Goal: Task Accomplishment & Management: Manage account settings

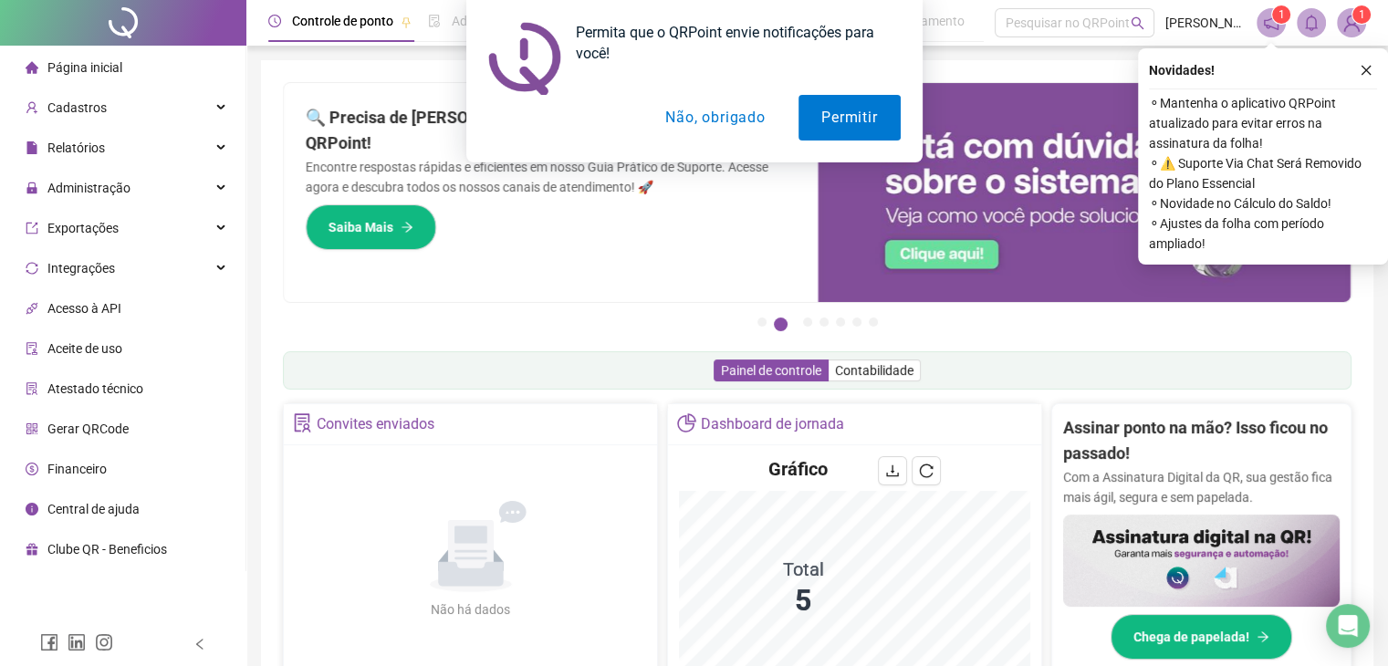
click at [712, 115] on button "Não, obrigado" at bounding box center [714, 118] width 145 height 46
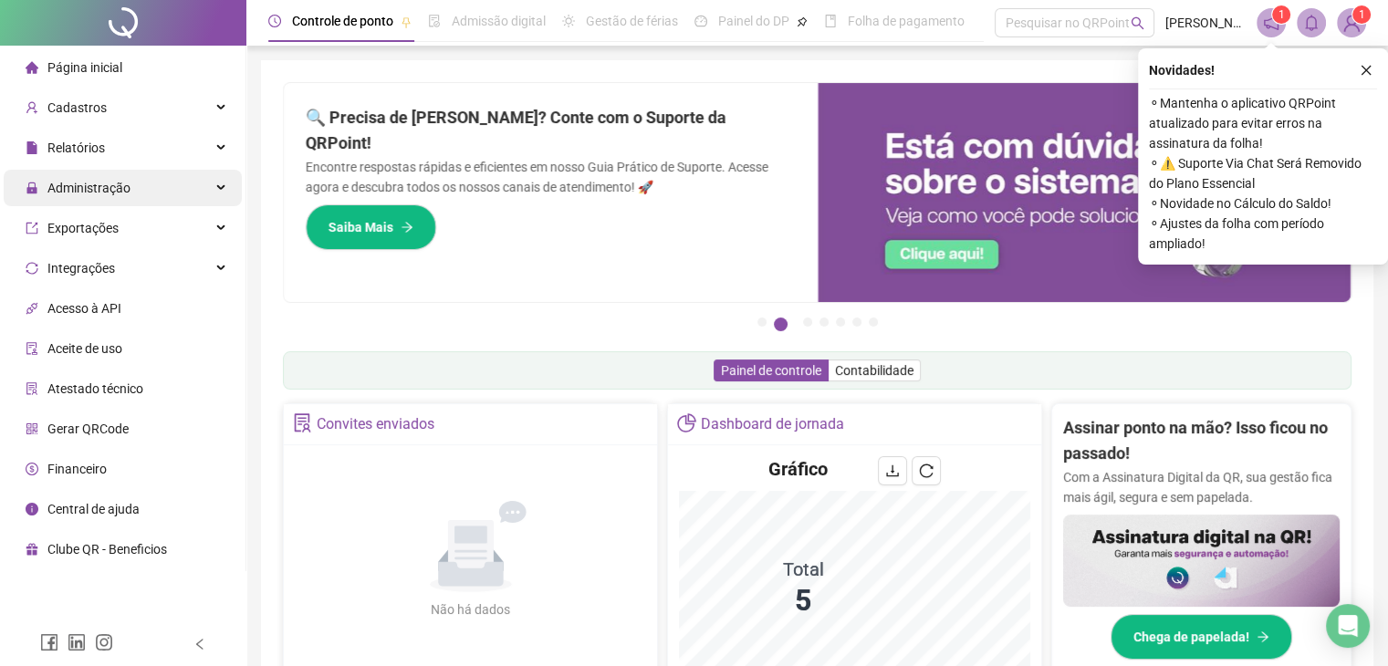
click at [44, 188] on span "Administração" at bounding box center [78, 188] width 105 height 15
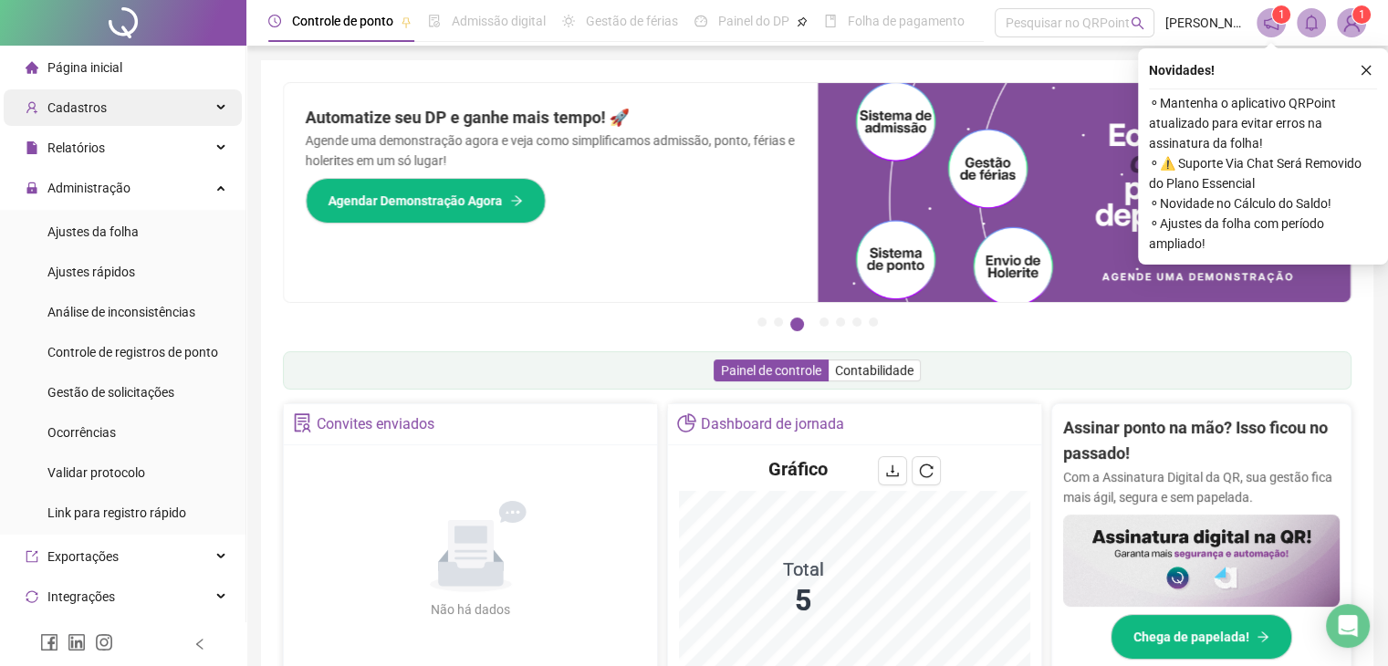
click at [116, 107] on div "Cadastros" at bounding box center [123, 107] width 238 height 36
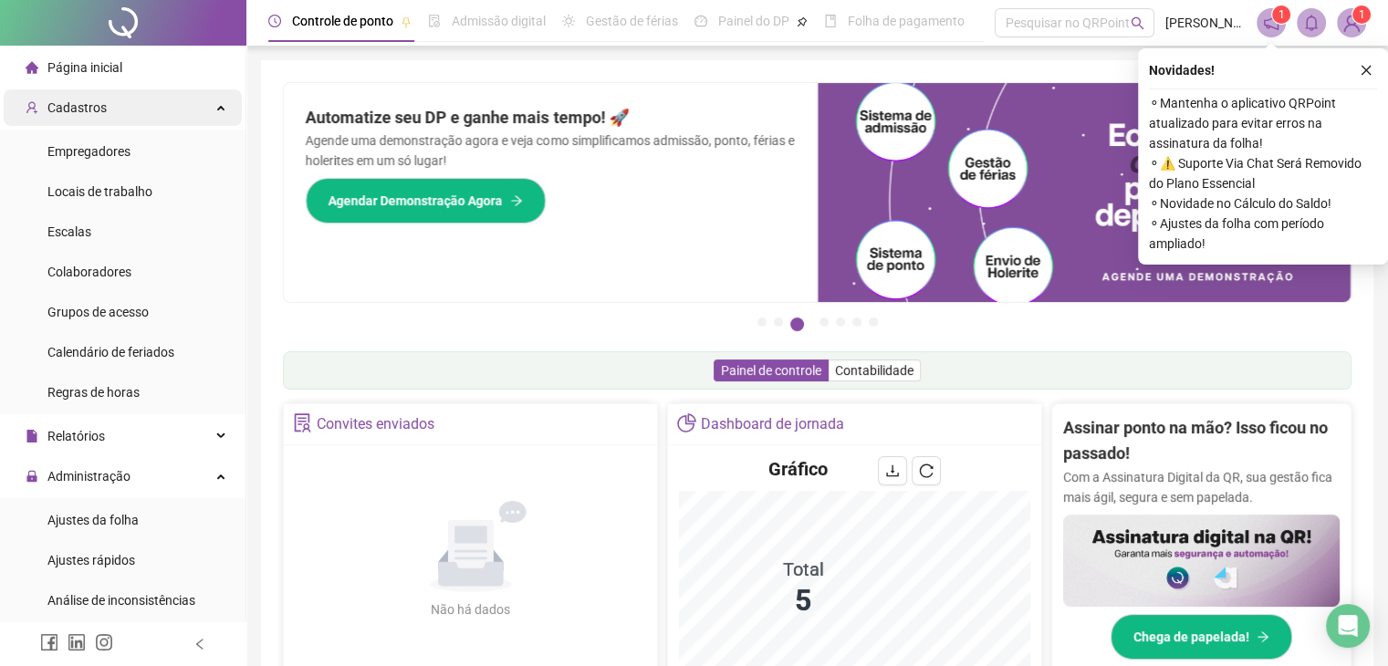
click at [132, 115] on div "Cadastros" at bounding box center [123, 107] width 238 height 36
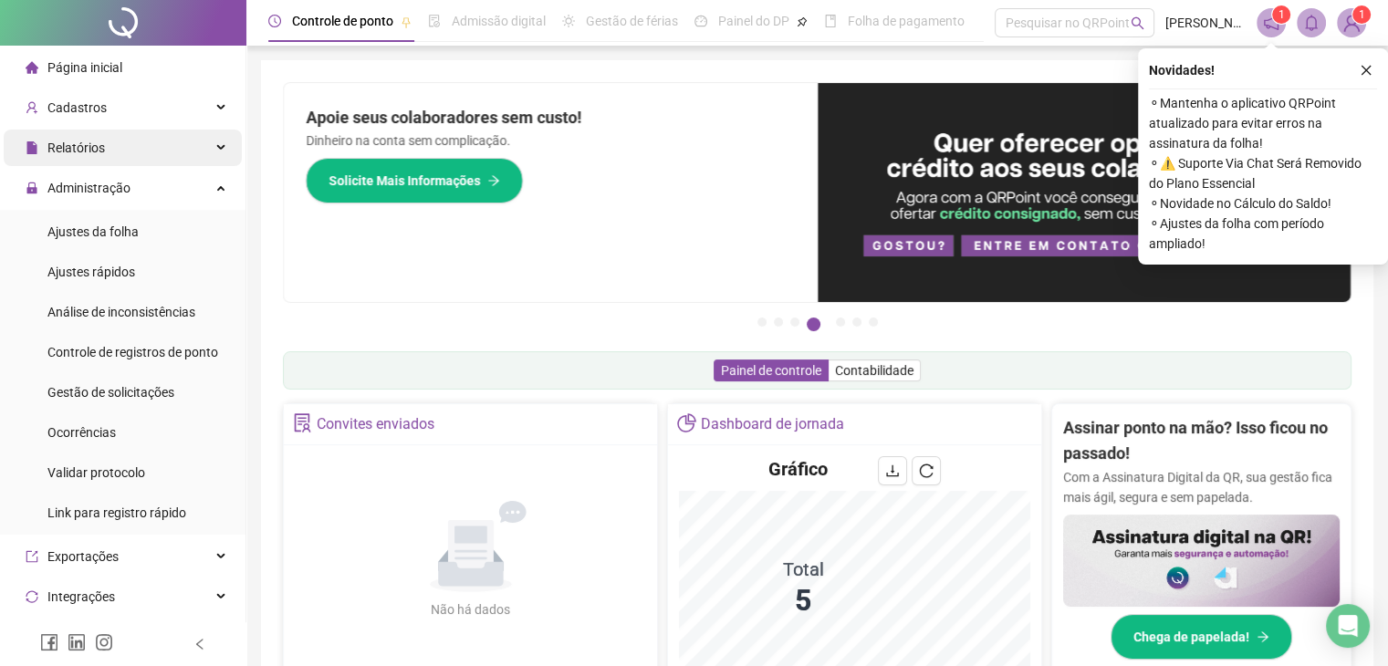
click at [118, 134] on div "Relatórios" at bounding box center [123, 148] width 238 height 36
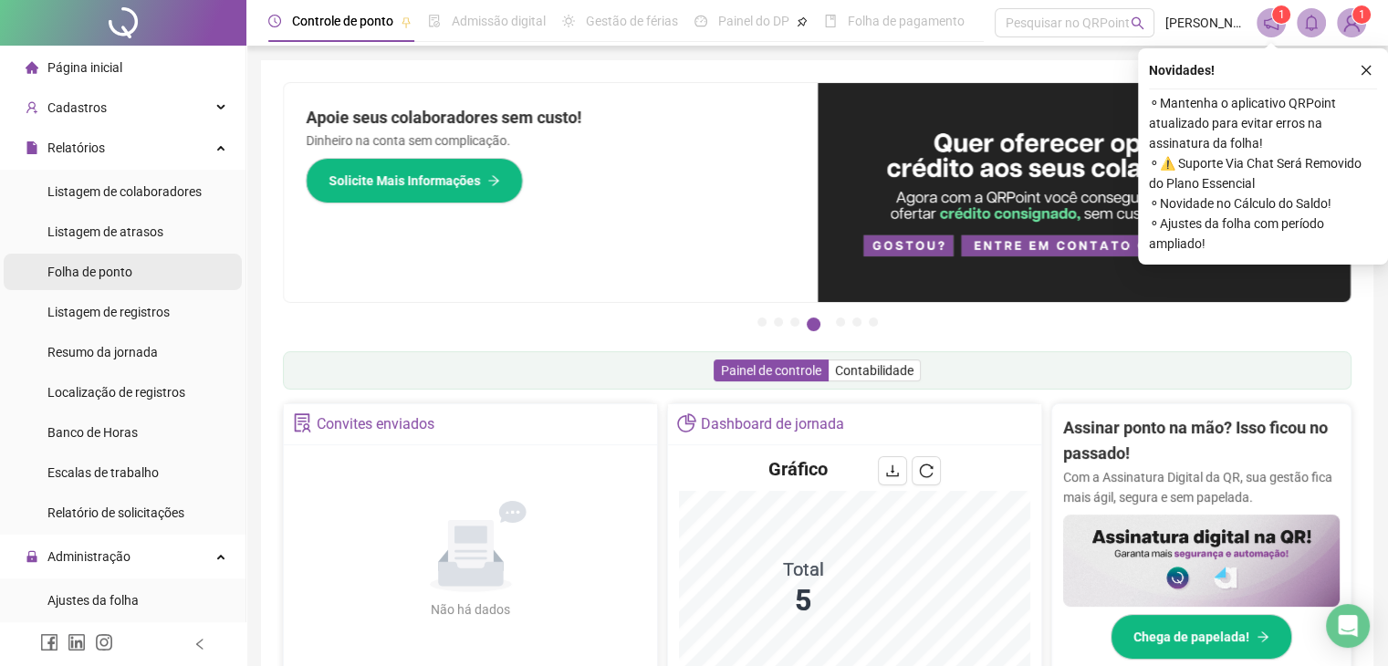
click at [93, 271] on span "Folha de ponto" at bounding box center [89, 272] width 85 height 15
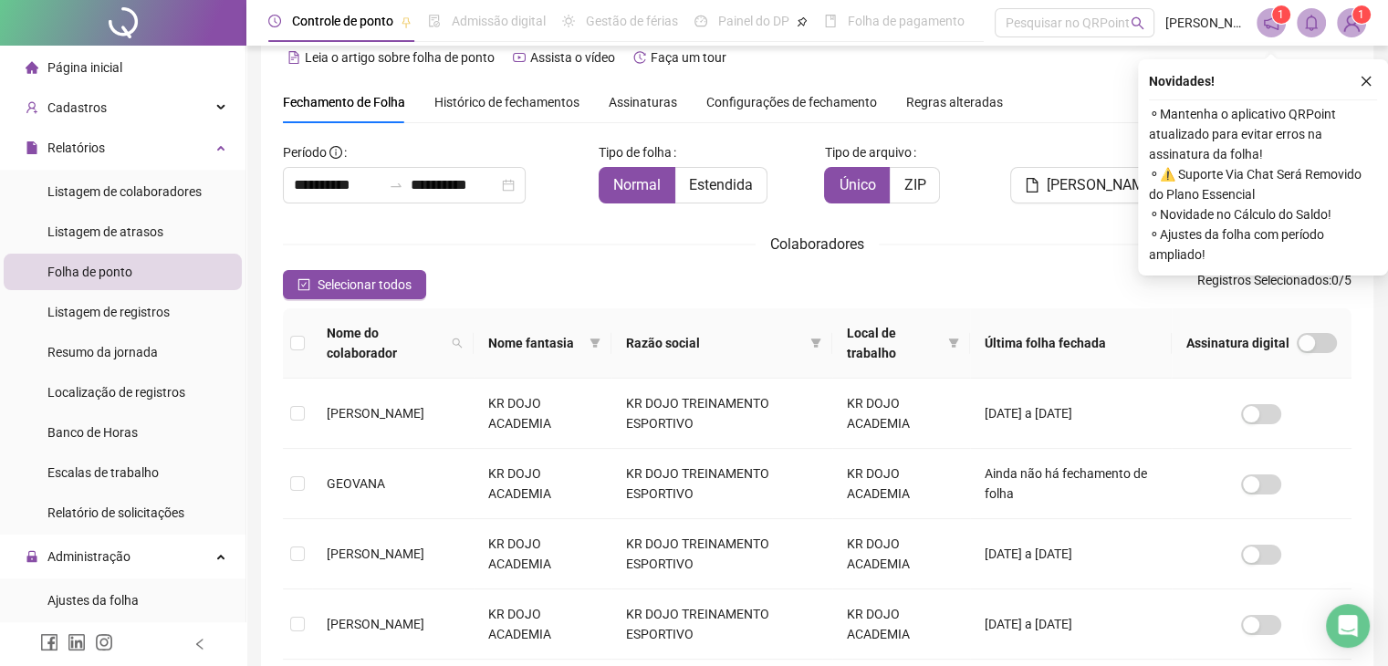
scroll to position [40, 0]
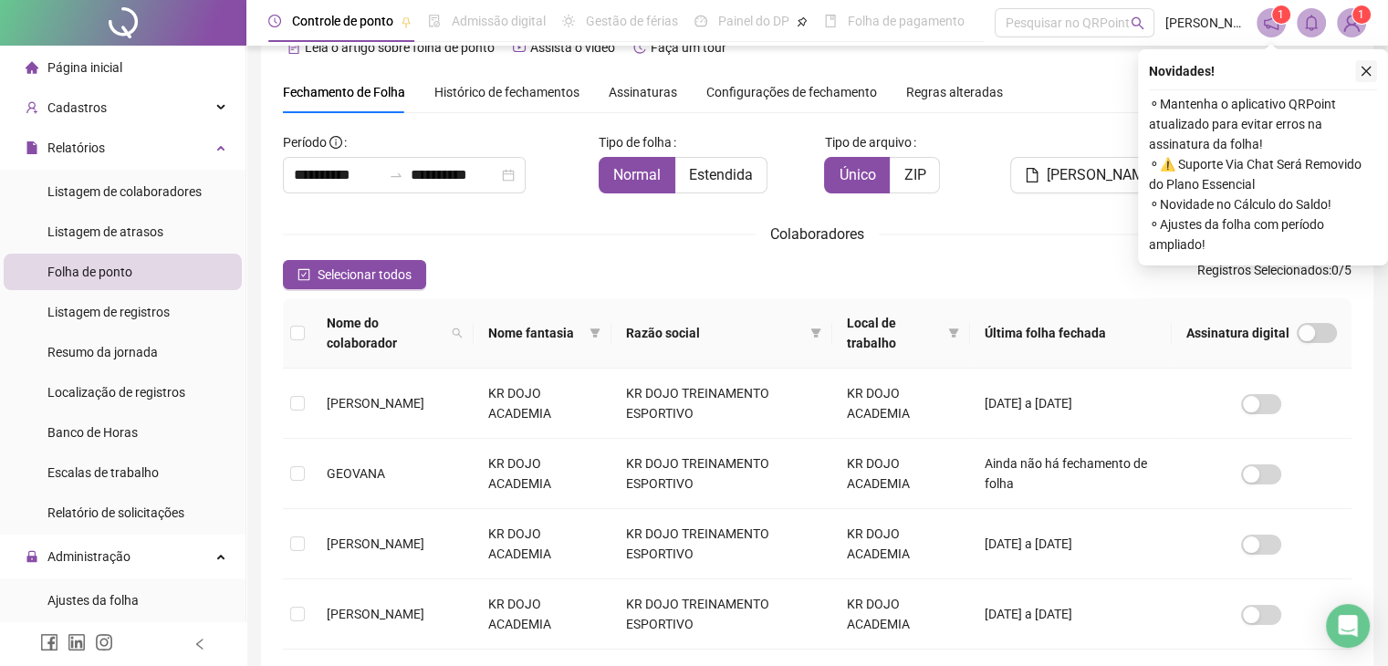
click at [1371, 70] on icon "close" at bounding box center [1365, 71] width 13 height 13
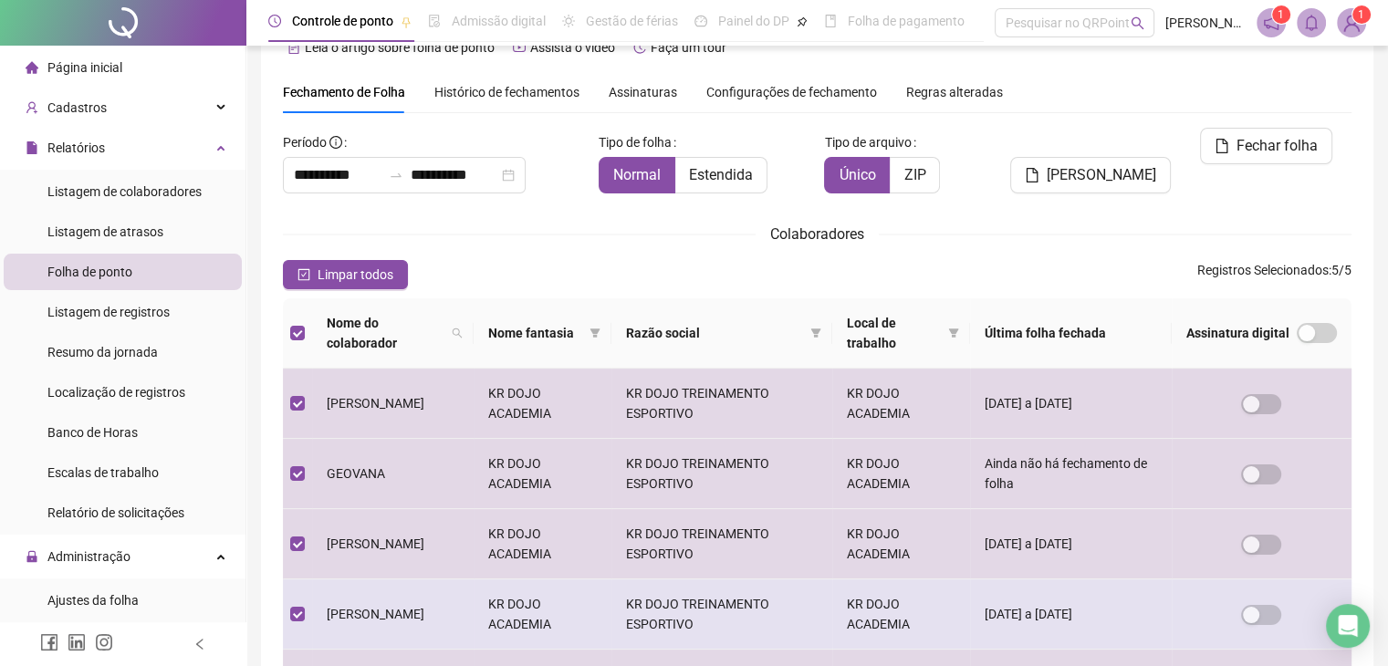
click at [305, 606] on td at bounding box center [297, 614] width 29 height 70
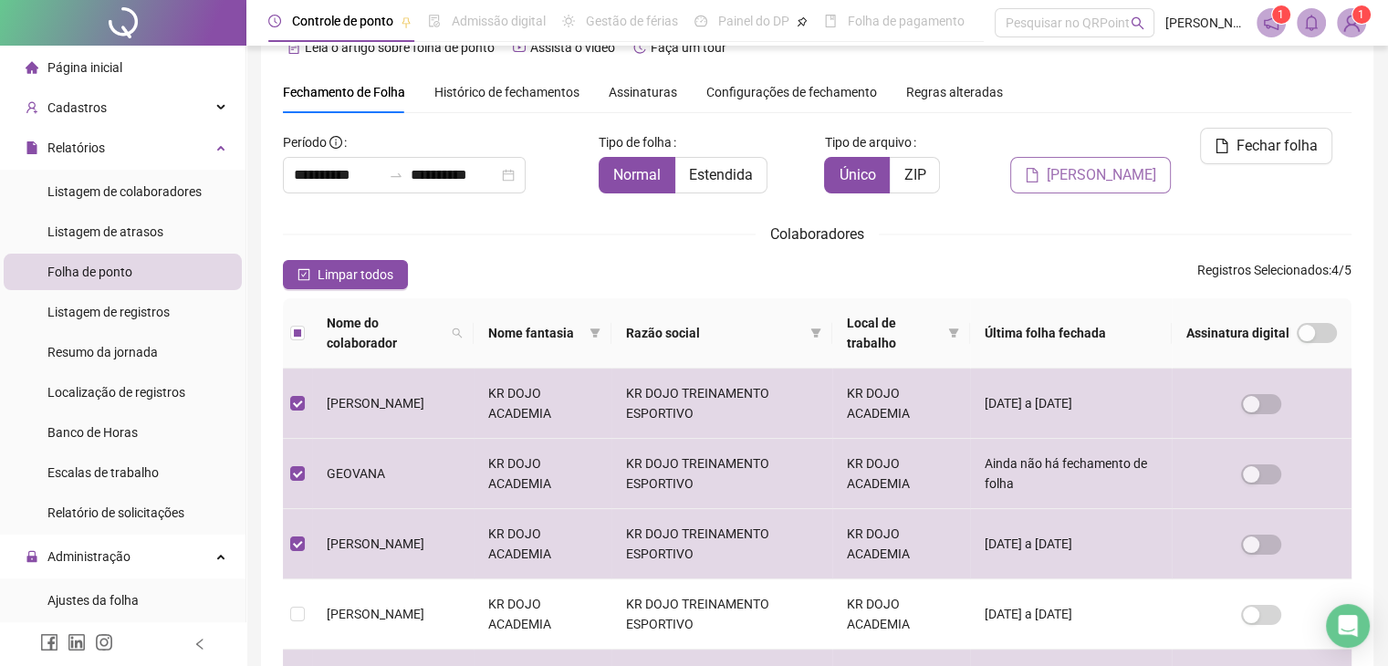
click at [1114, 164] on span "[PERSON_NAME]" at bounding box center [1100, 175] width 109 height 22
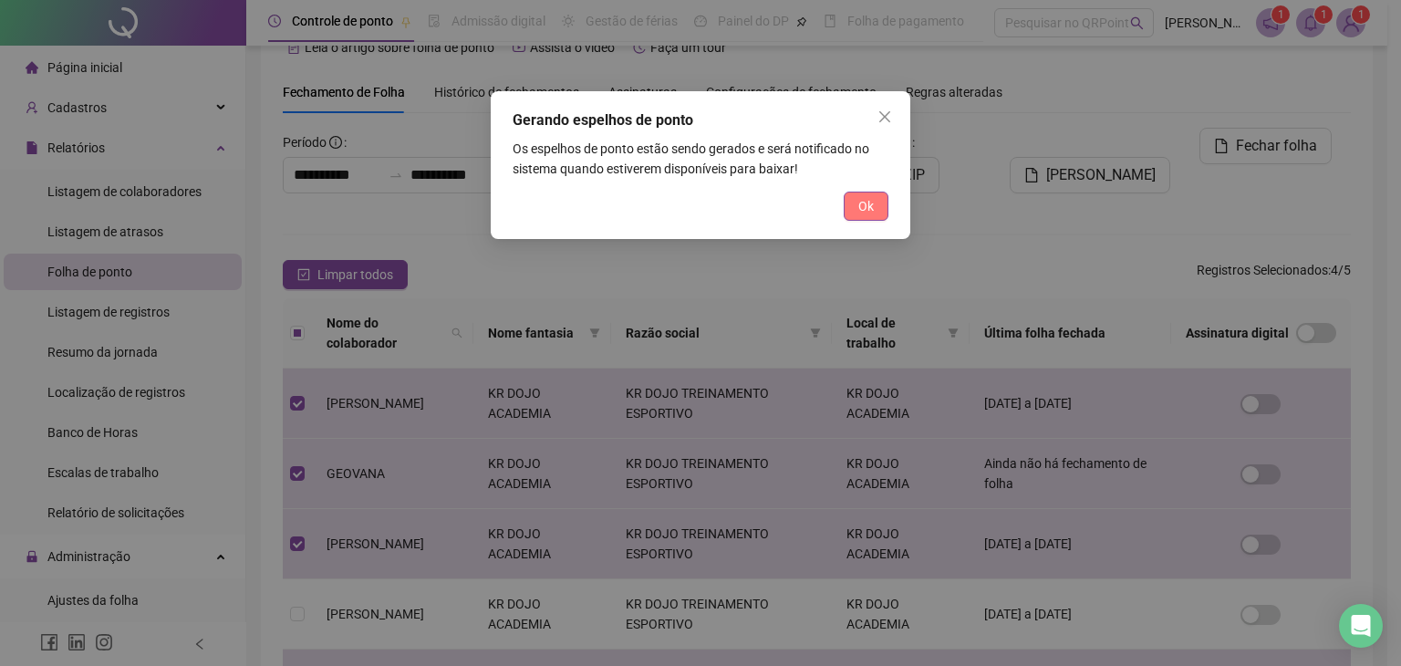
click at [870, 201] on span "Ok" at bounding box center [866, 206] width 16 height 20
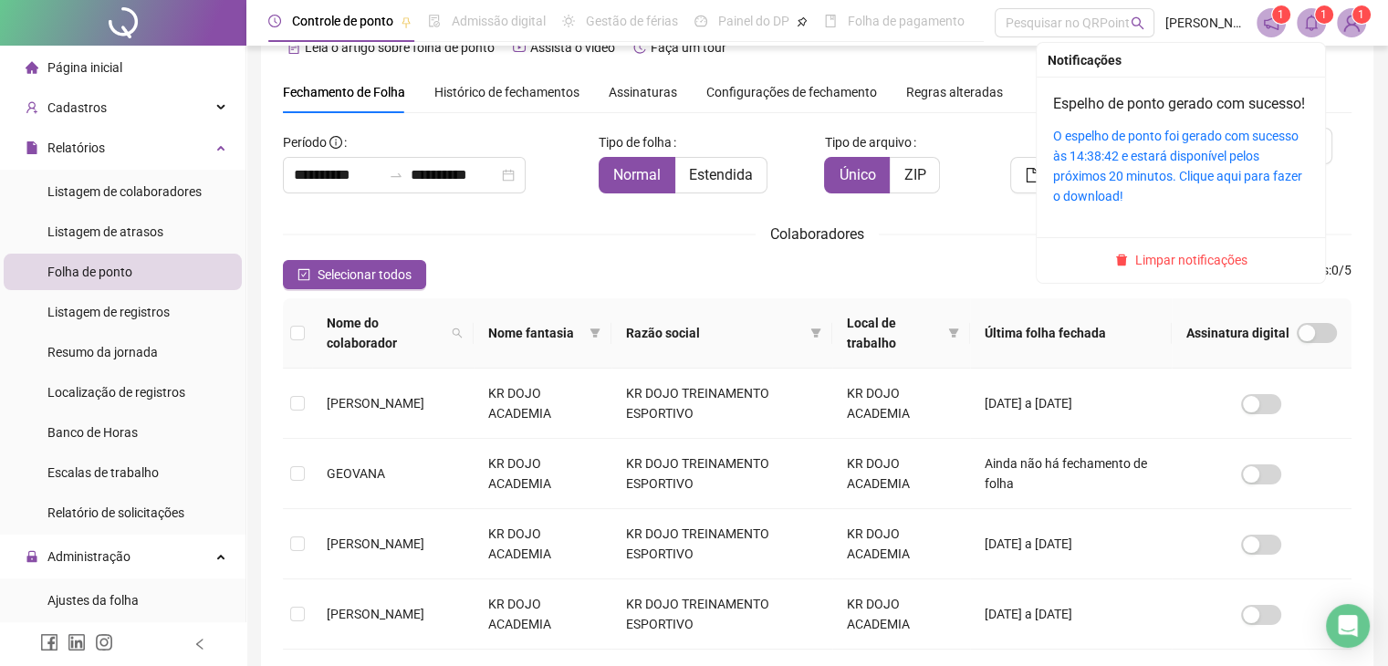
click at [1160, 165] on div "O espelho de ponto foi gerado com sucesso às 14:38:42 e estará disponível pelos…" at bounding box center [1180, 166] width 255 height 80
click at [1164, 154] on link "O espelho de ponto foi gerado com sucesso às 14:38:42 e estará disponível pelos…" at bounding box center [1177, 166] width 249 height 75
click at [1315, 22] on icon "bell" at bounding box center [1310, 23] width 13 height 16
click at [1190, 172] on link "O espelho de ponto foi gerado com sucesso às 14:38:42 e estará disponível pelos…" at bounding box center [1177, 166] width 249 height 75
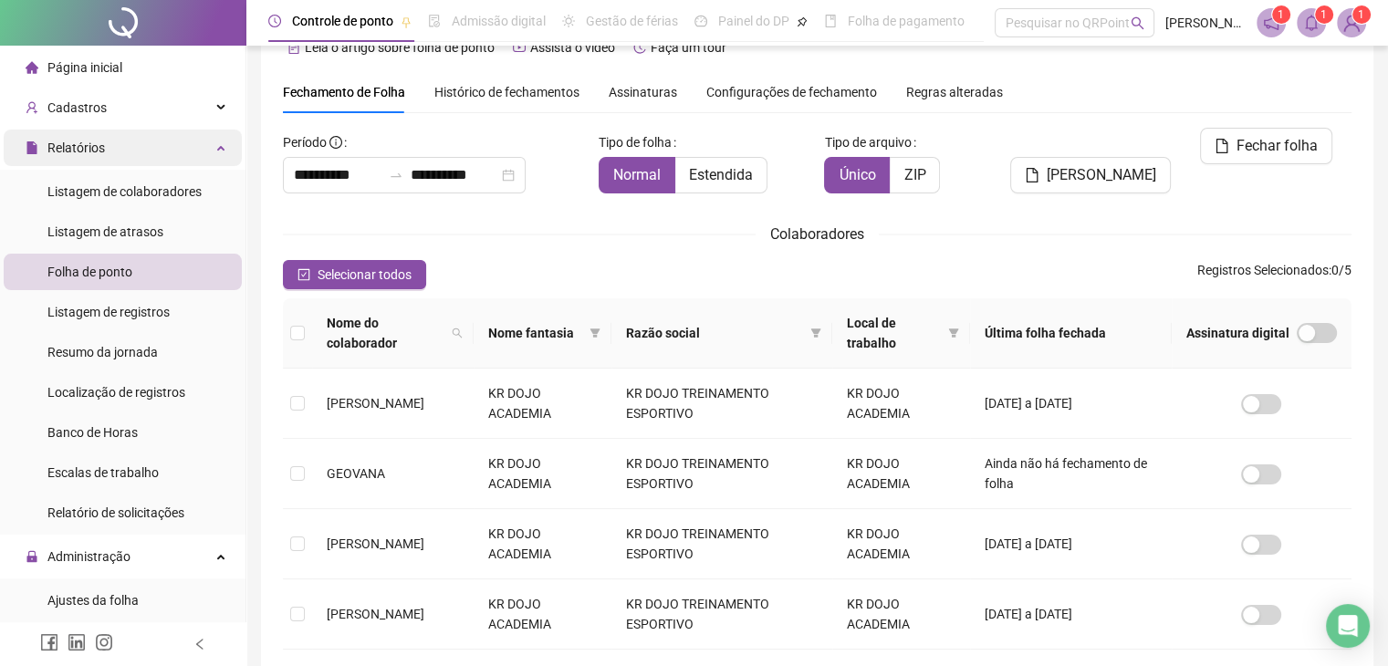
click at [111, 154] on div "Relatórios" at bounding box center [123, 148] width 238 height 36
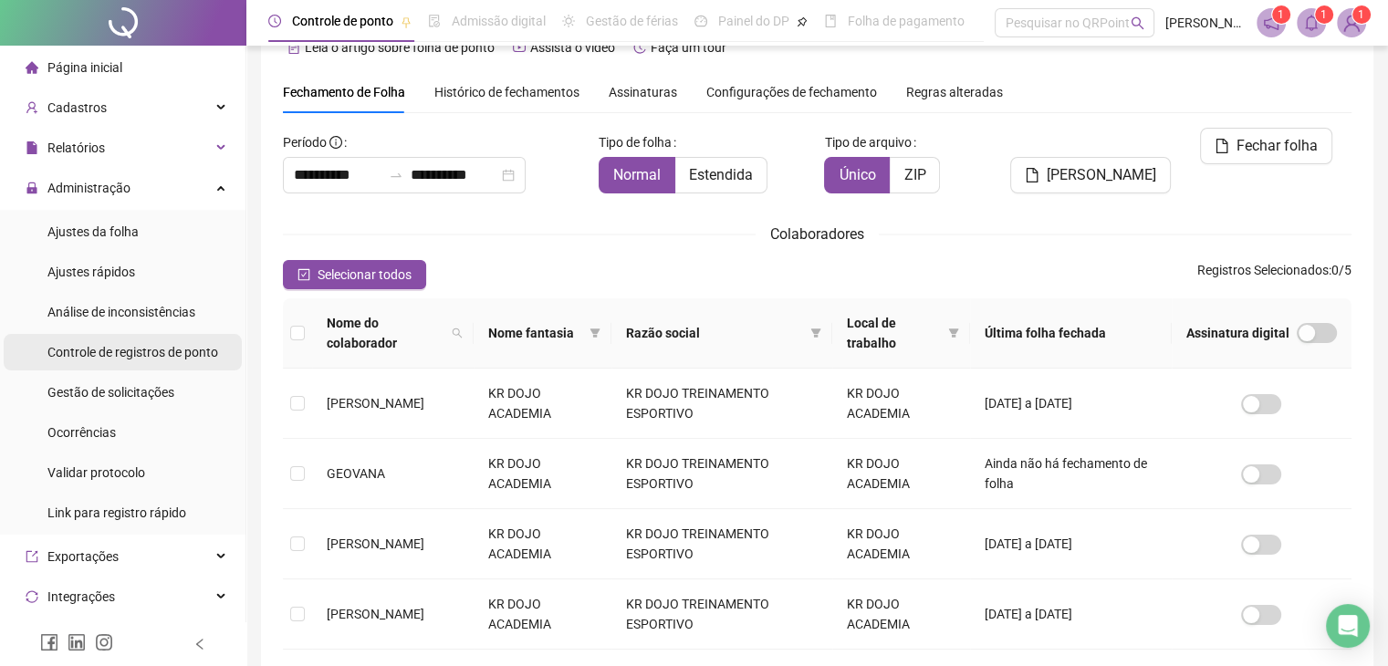
click at [142, 348] on span "Controle de registros de ponto" at bounding box center [132, 352] width 171 height 15
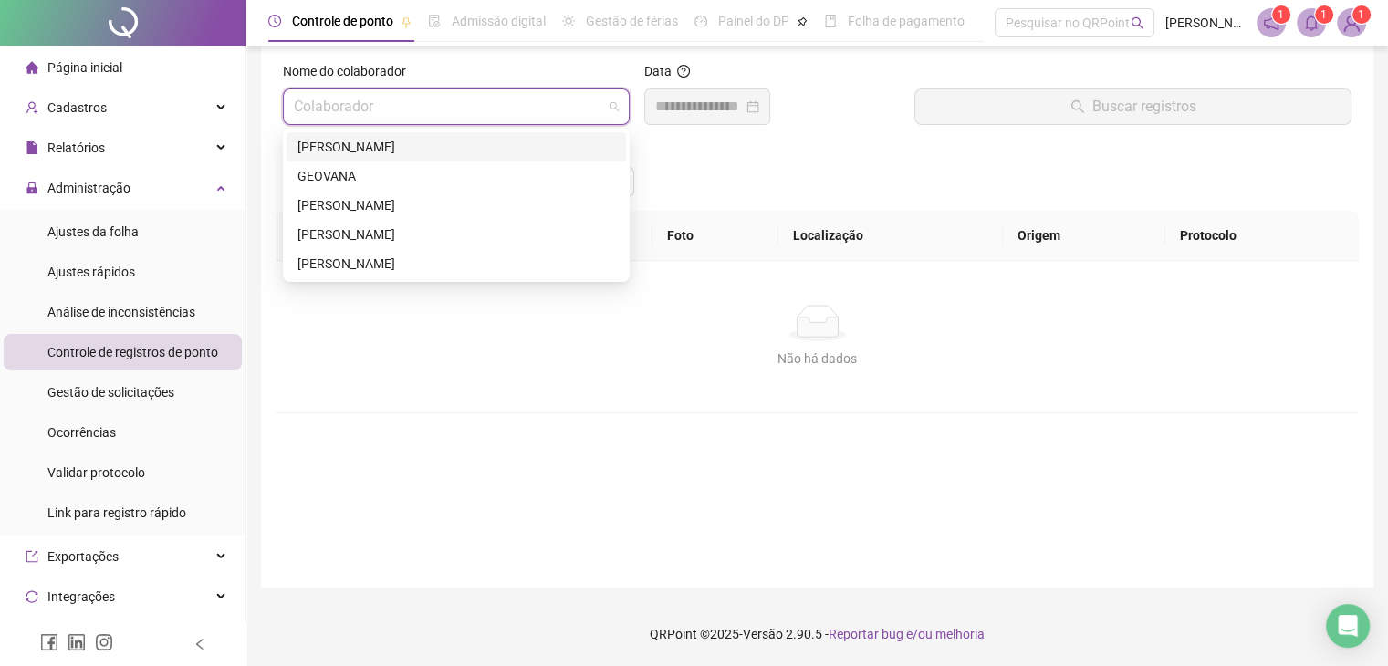
click at [376, 120] on input "search" at bounding box center [448, 106] width 308 height 35
click at [347, 182] on div "GEOVANA" at bounding box center [455, 176] width 317 height 20
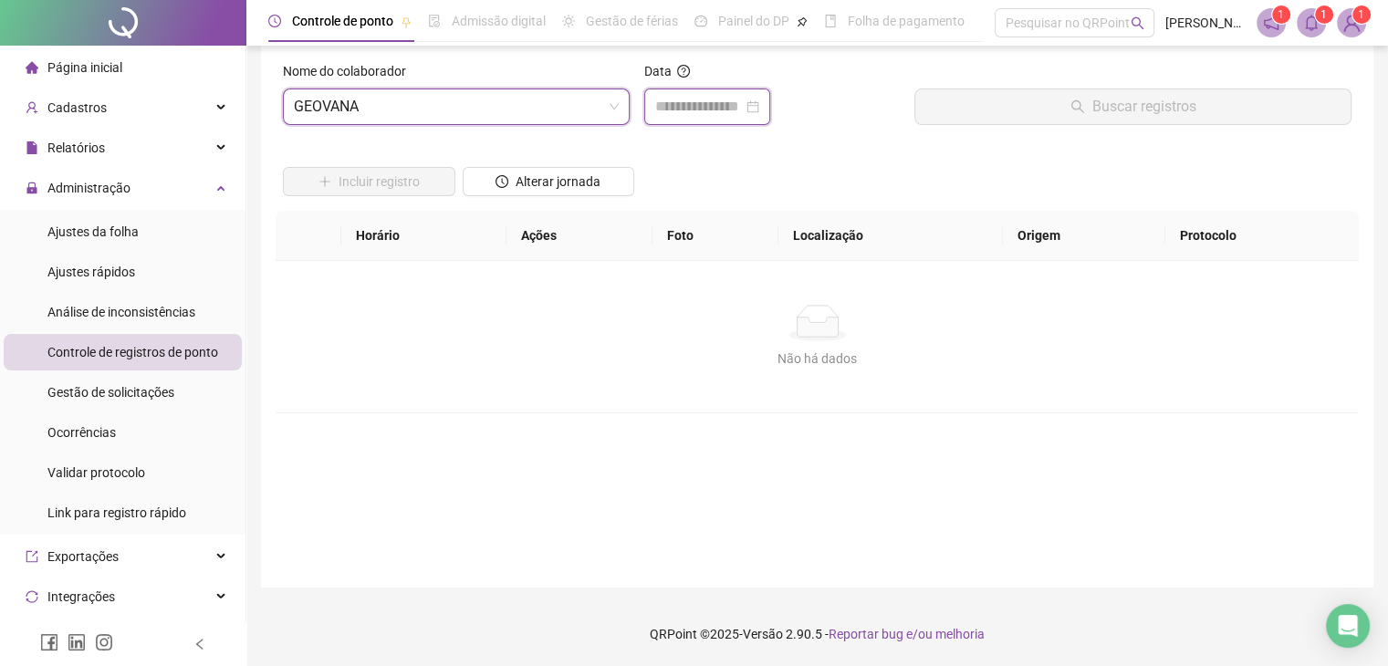
click at [733, 103] on input at bounding box center [699, 107] width 88 height 22
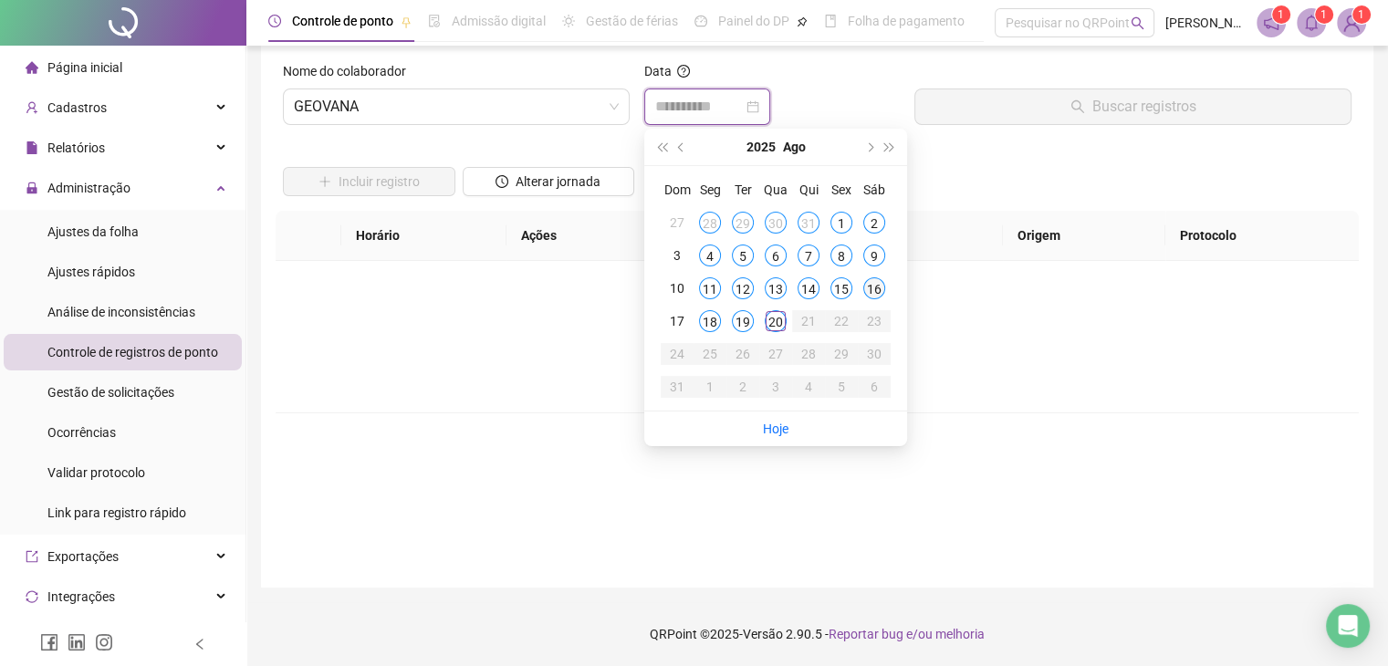
type input "**********"
click at [876, 295] on div "16" at bounding box center [874, 288] width 22 height 22
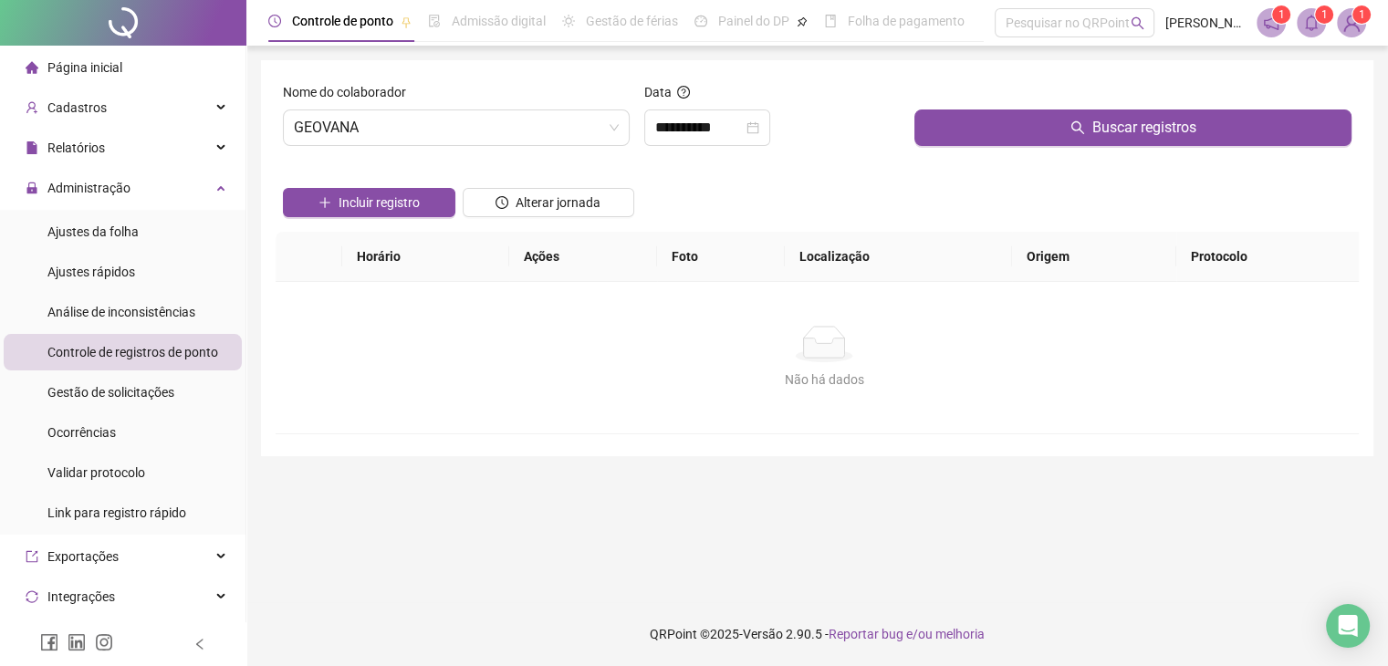
scroll to position [0, 0]
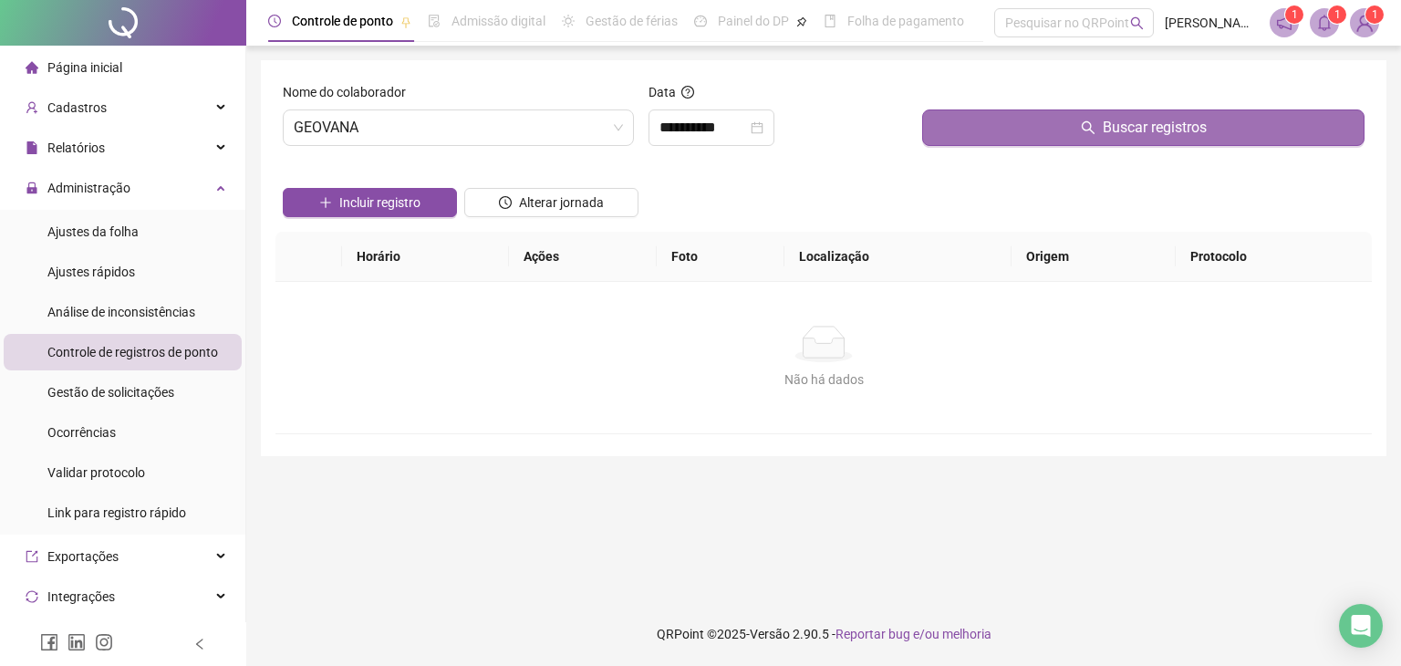
click at [999, 126] on button "Buscar registros" at bounding box center [1143, 127] width 442 height 36
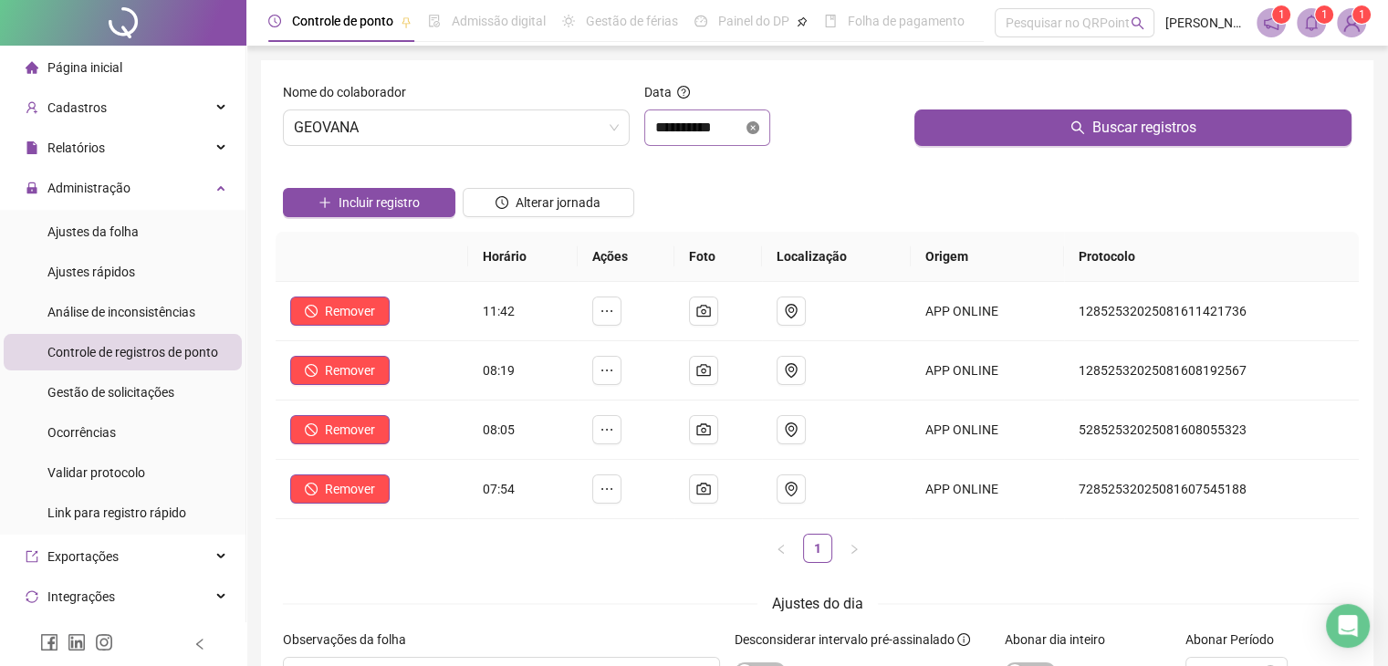
click at [759, 129] on icon "close-circle" at bounding box center [752, 127] width 13 height 13
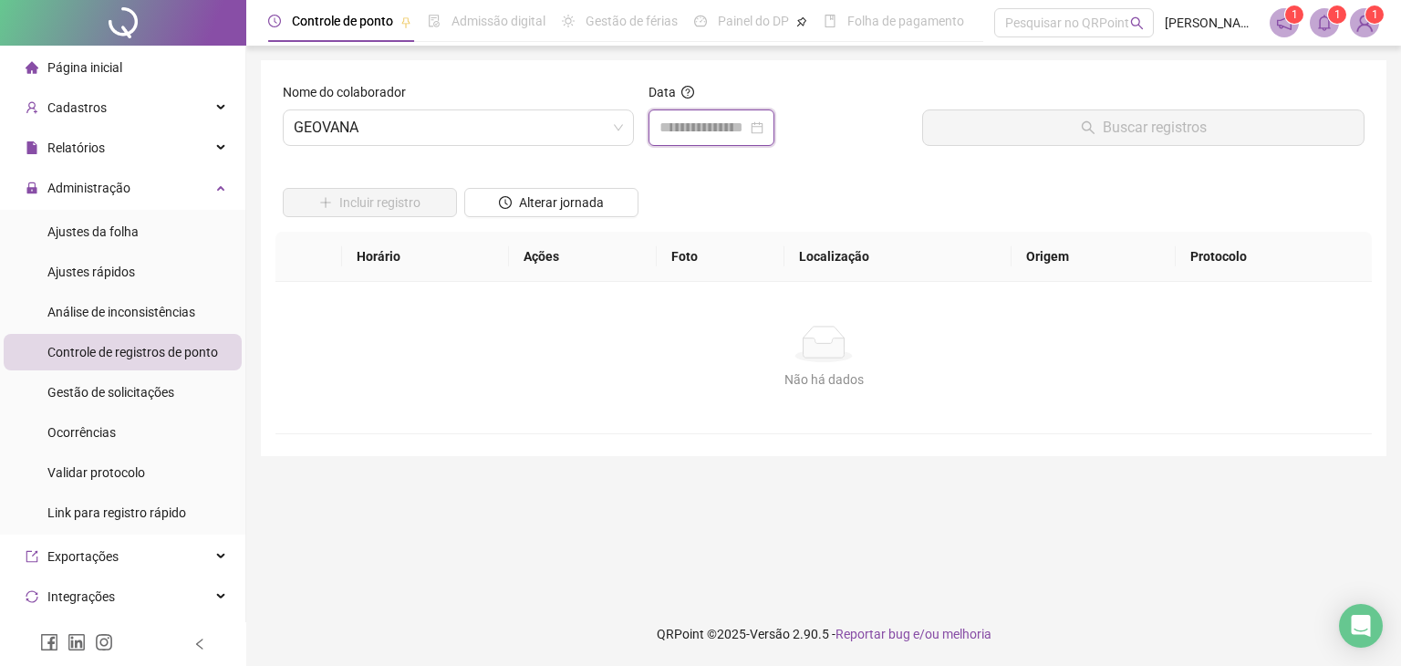
click at [747, 130] on input at bounding box center [704, 128] width 88 height 22
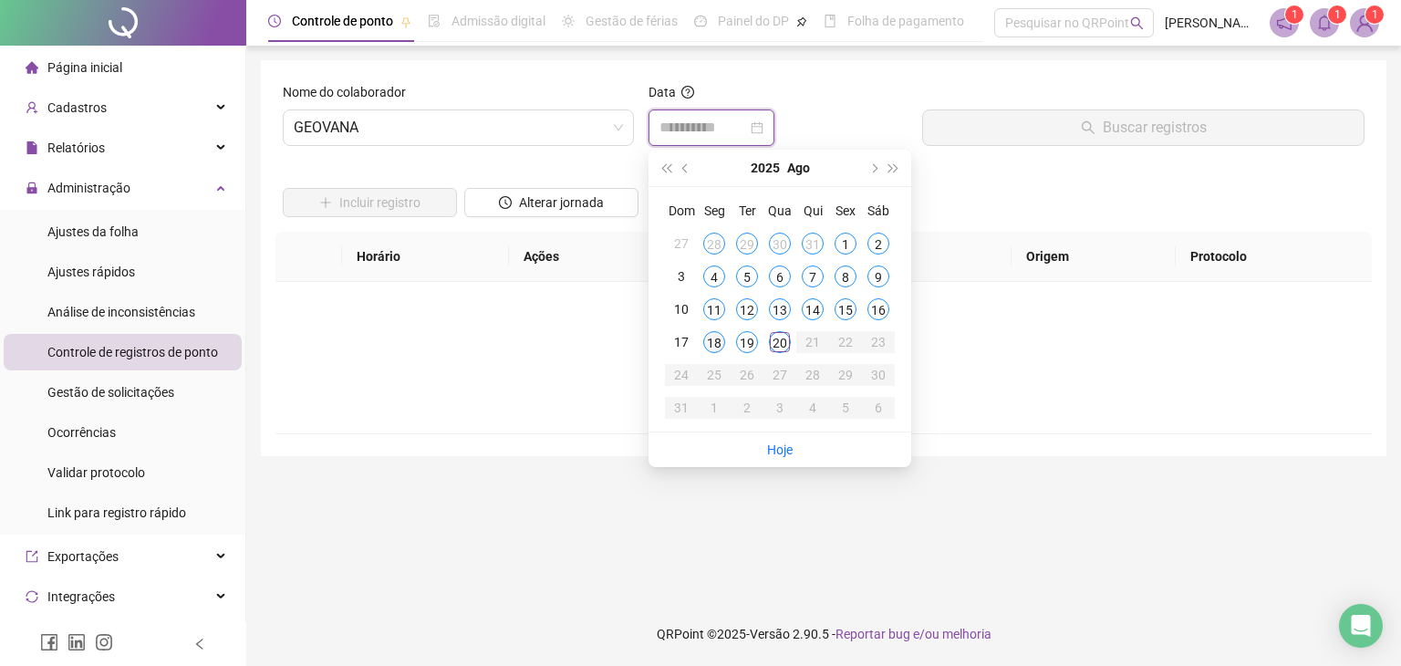
type input "**********"
click at [716, 337] on div "18" at bounding box center [714, 342] width 22 height 22
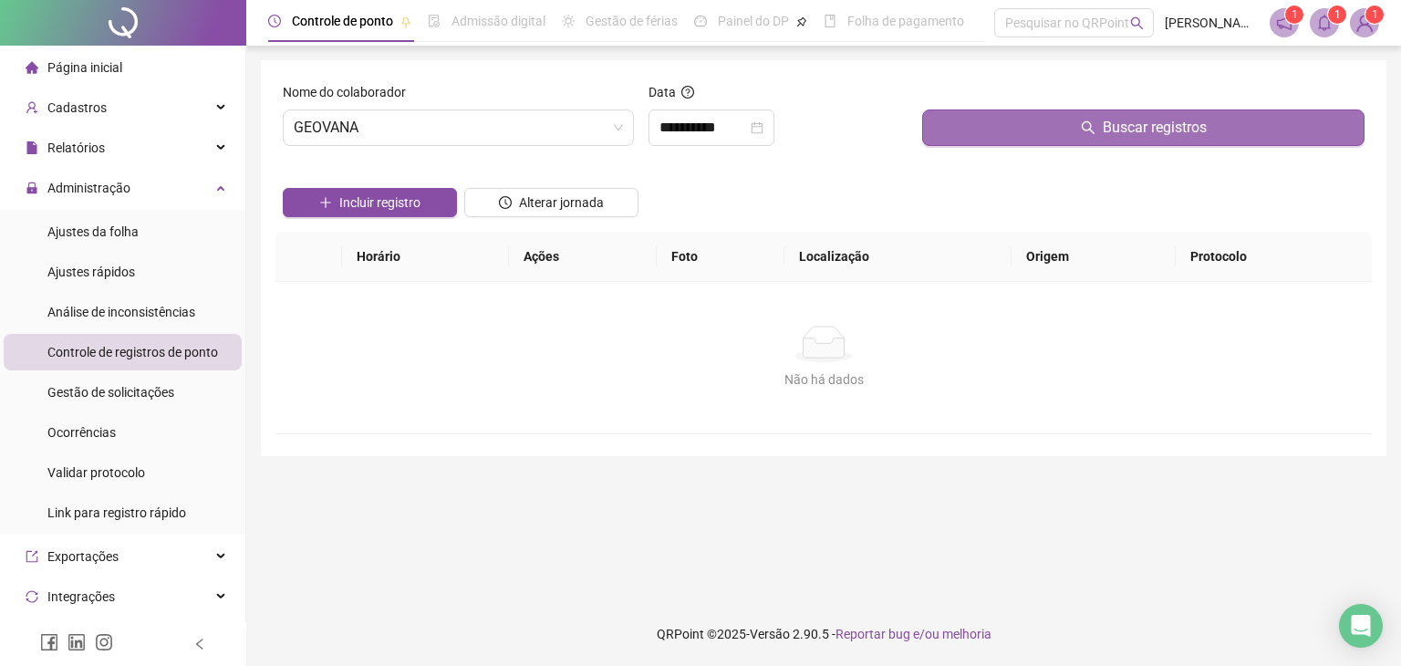
click at [989, 129] on button "Buscar registros" at bounding box center [1143, 127] width 442 height 36
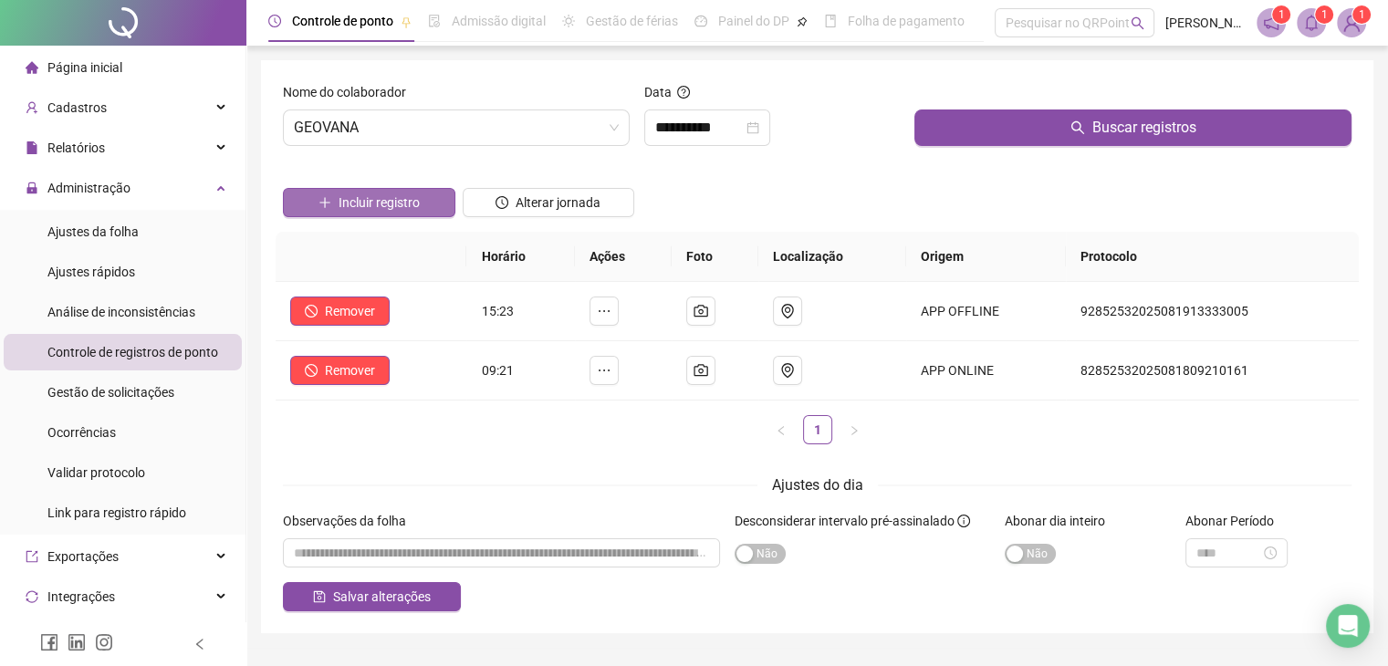
click at [395, 207] on span "Incluir registro" at bounding box center [378, 202] width 81 height 20
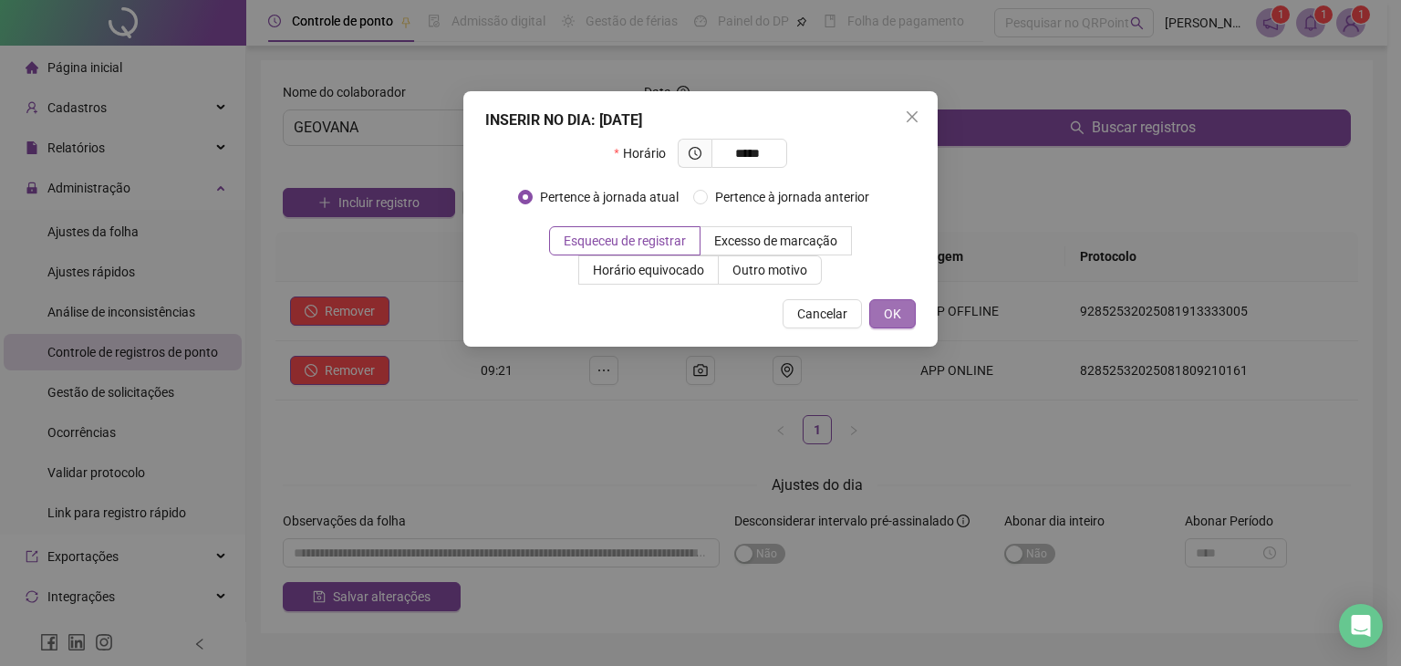
type input "*****"
click at [885, 301] on button "OK" at bounding box center [892, 313] width 47 height 29
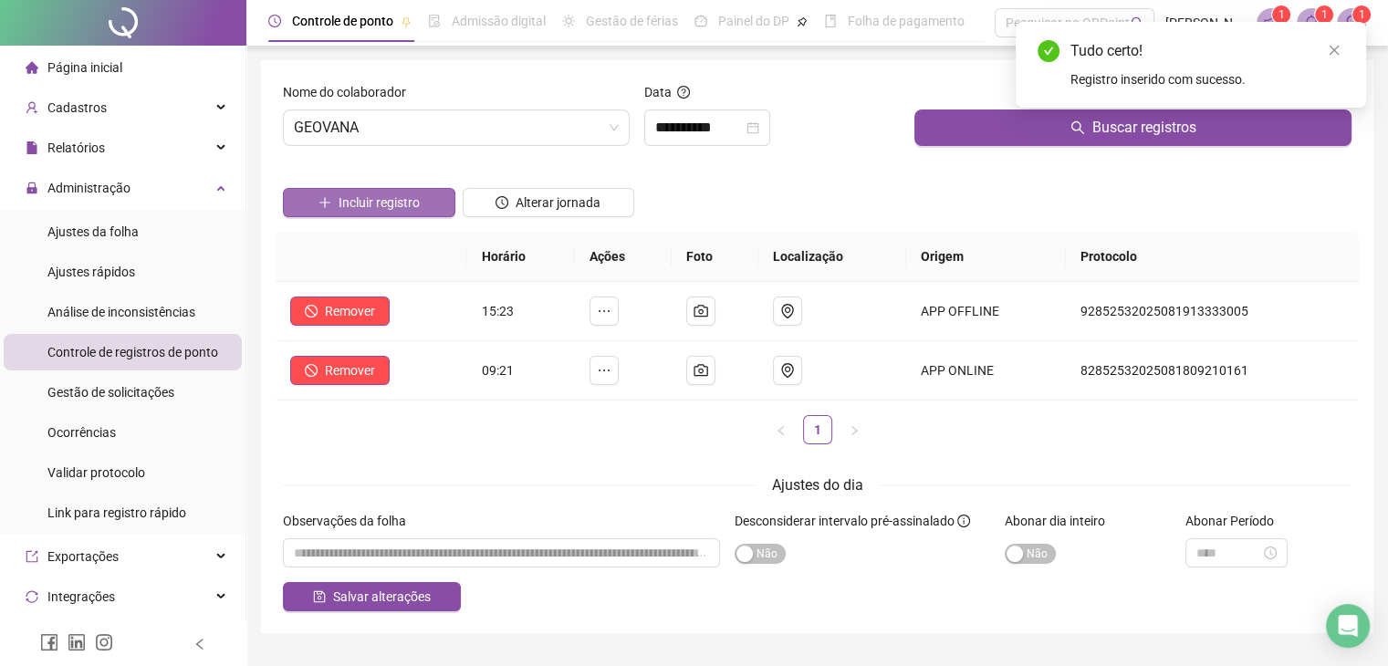
click at [401, 202] on span "Incluir registro" at bounding box center [378, 202] width 81 height 20
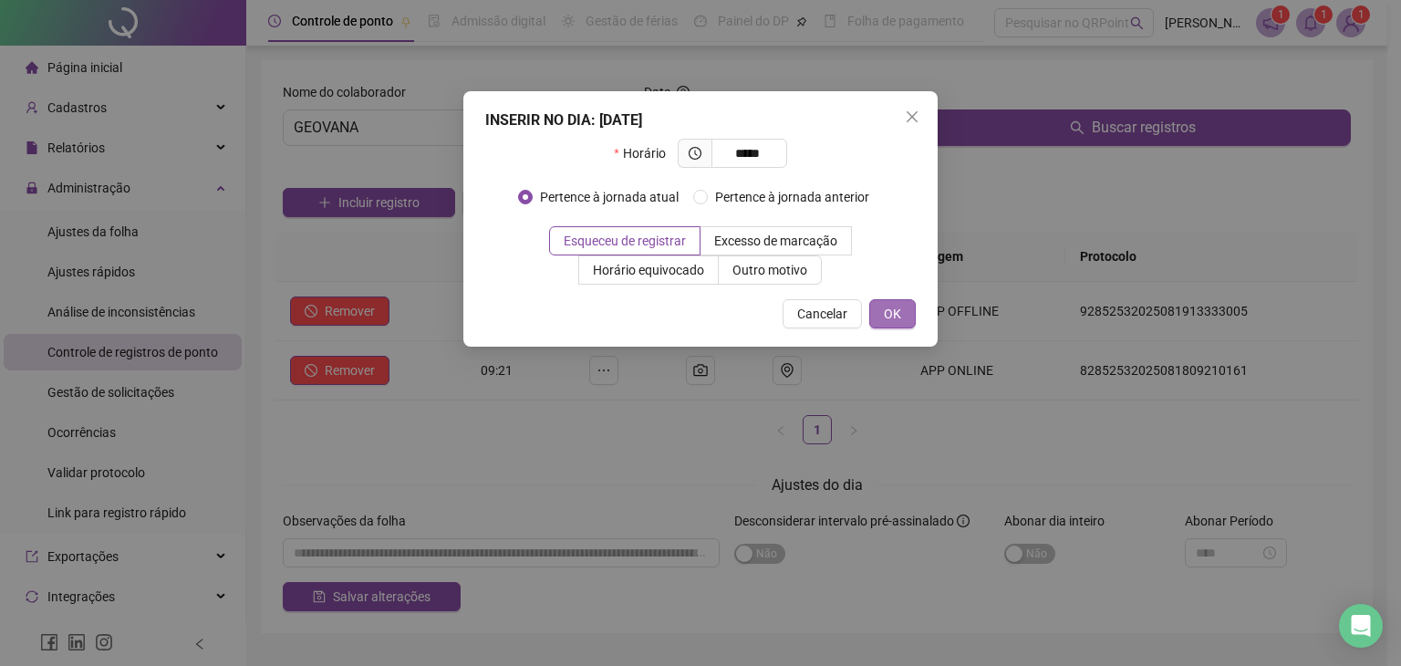
type input "*****"
click at [895, 312] on span "OK" at bounding box center [892, 314] width 17 height 20
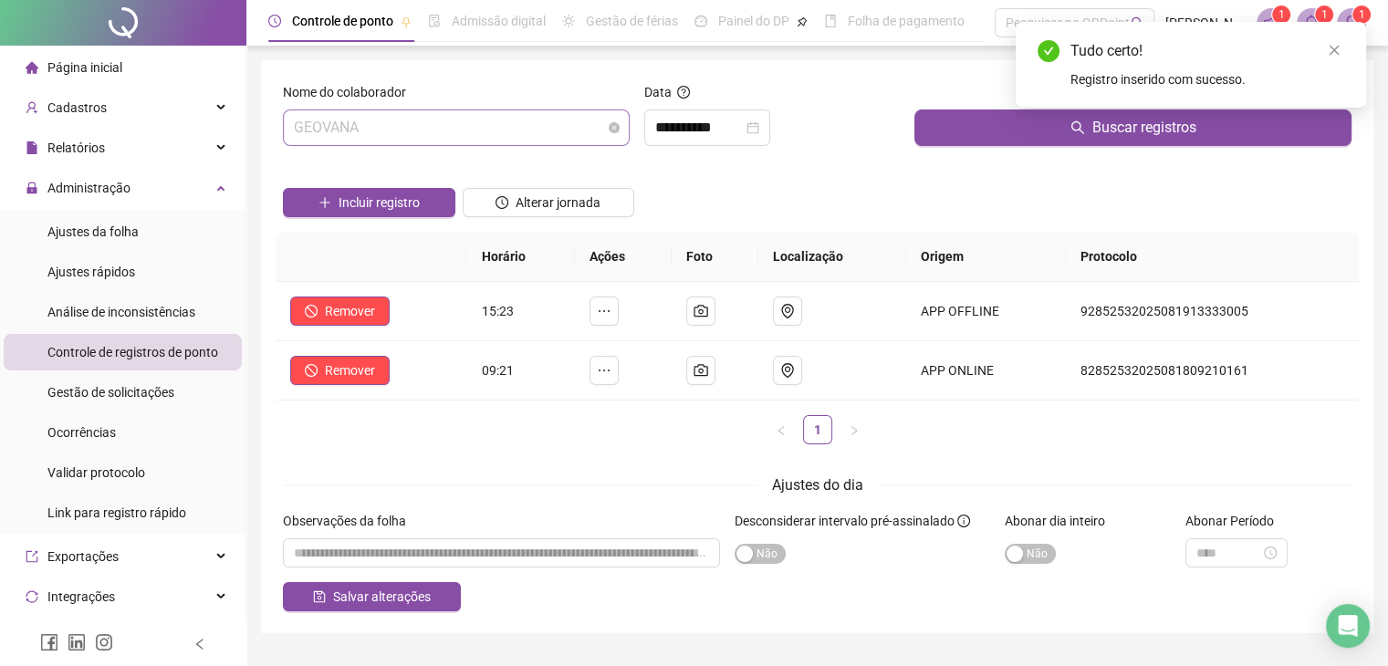
click at [382, 129] on span "GEOVANA" at bounding box center [456, 127] width 325 height 35
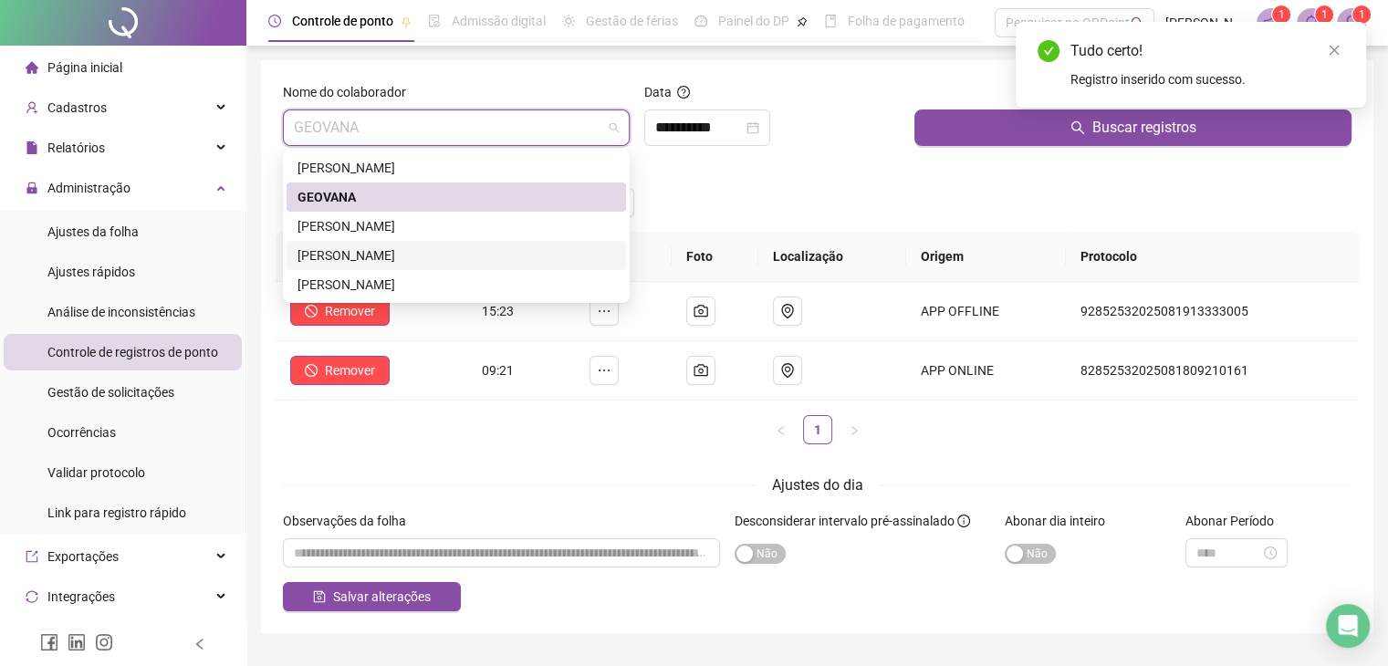
click at [343, 242] on div "[PERSON_NAME]" at bounding box center [455, 255] width 339 height 29
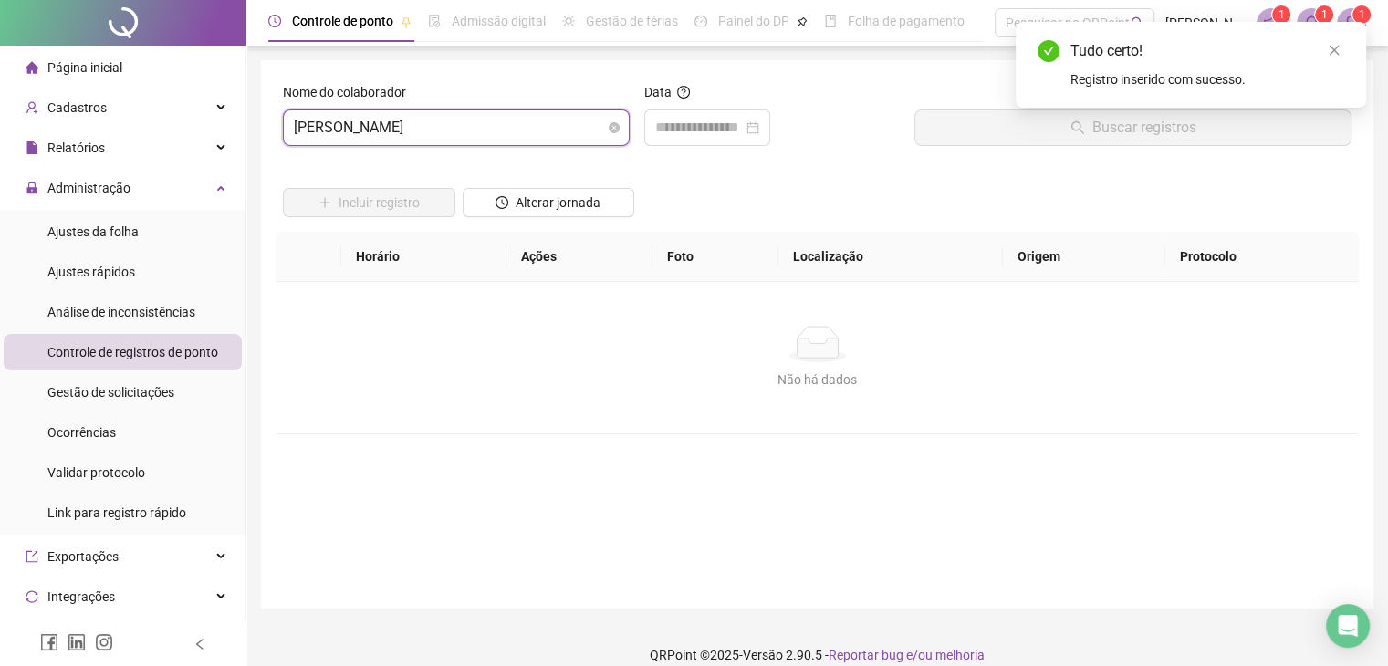
click at [349, 141] on span "[PERSON_NAME]" at bounding box center [456, 127] width 325 height 35
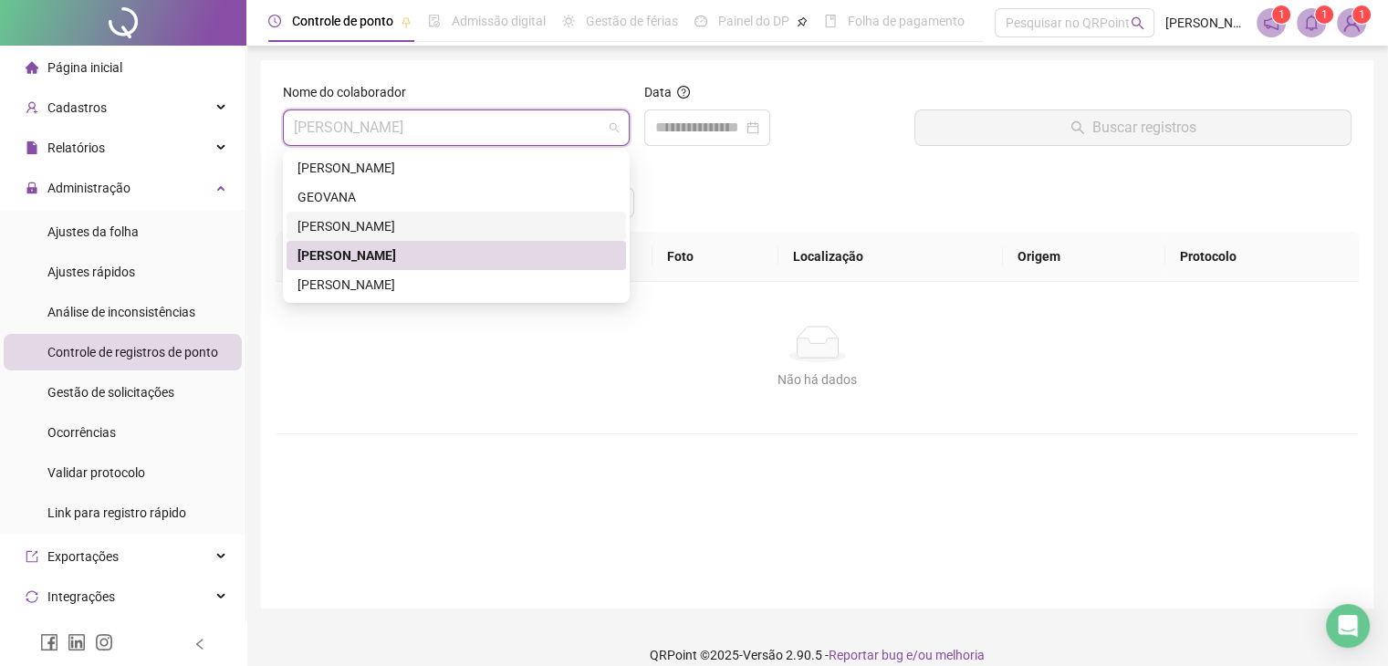
click at [348, 223] on div "[PERSON_NAME]" at bounding box center [455, 226] width 317 height 20
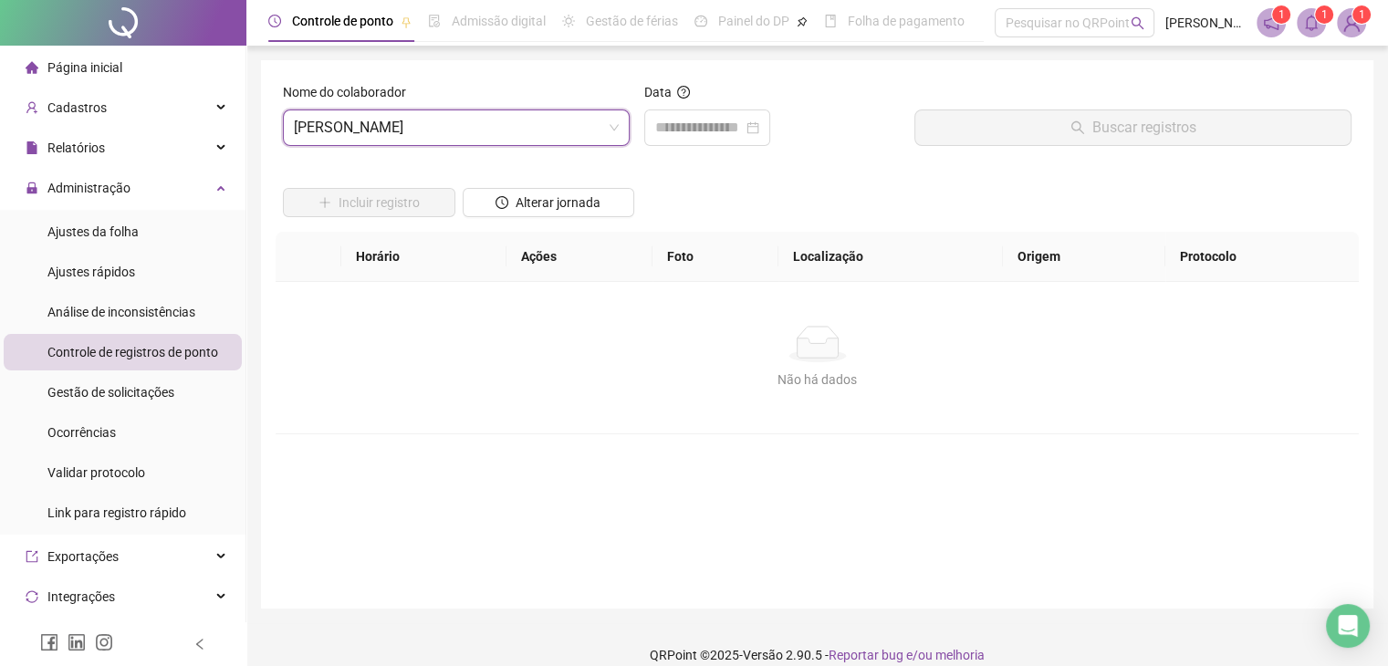
click at [722, 88] on div "Data" at bounding box center [772, 95] width 256 height 27
click at [722, 117] on input at bounding box center [699, 128] width 88 height 22
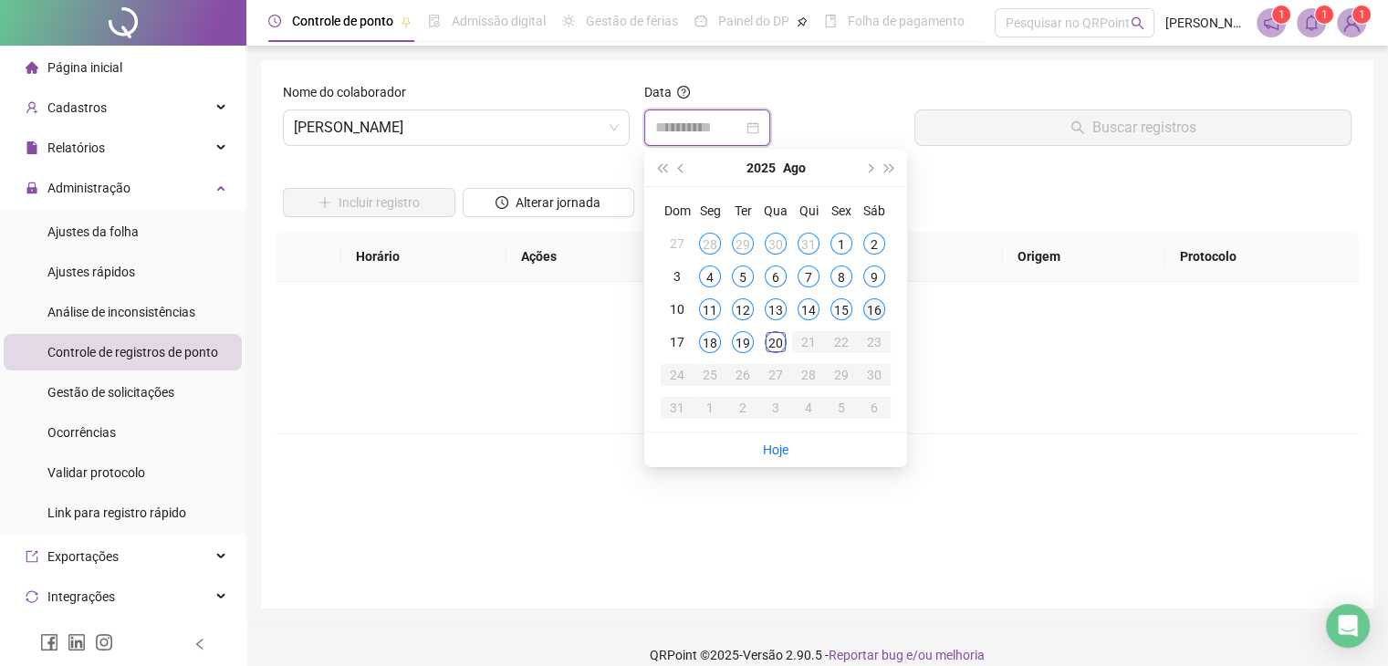
type input "**********"
click at [876, 315] on div "16" at bounding box center [874, 309] width 22 height 22
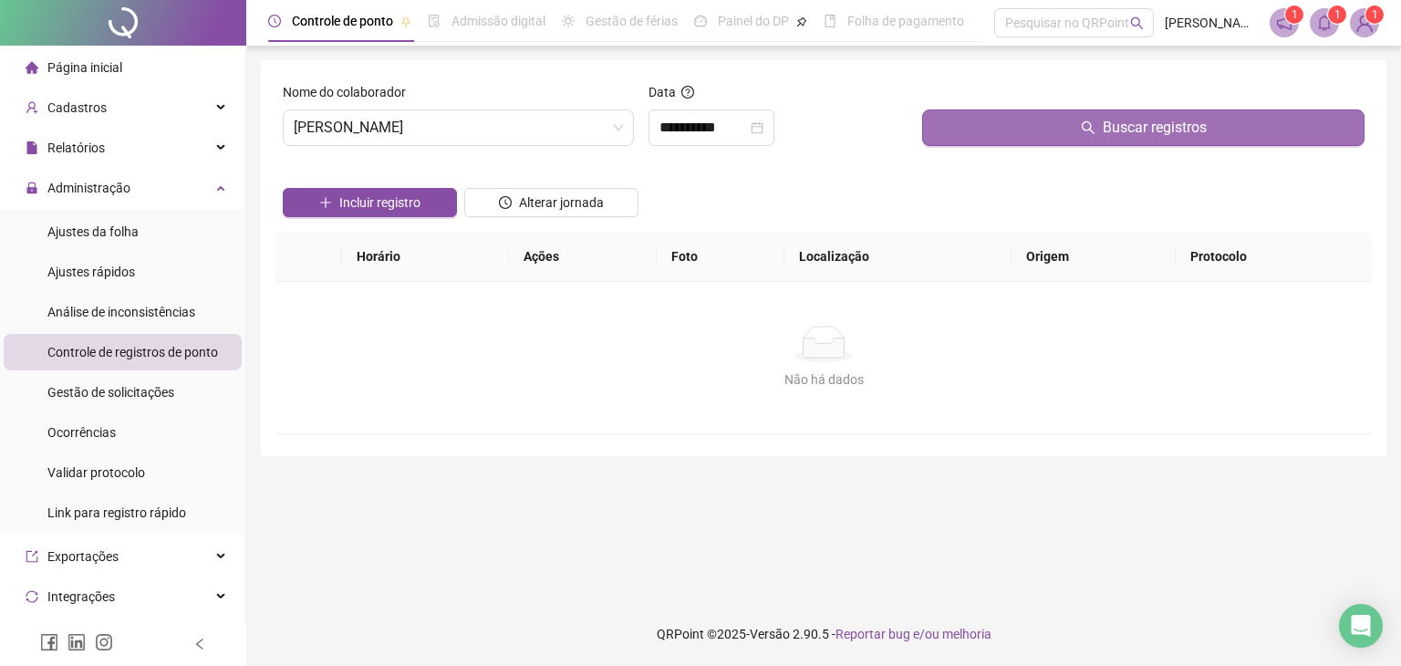
click at [994, 122] on button "Buscar registros" at bounding box center [1143, 127] width 442 height 36
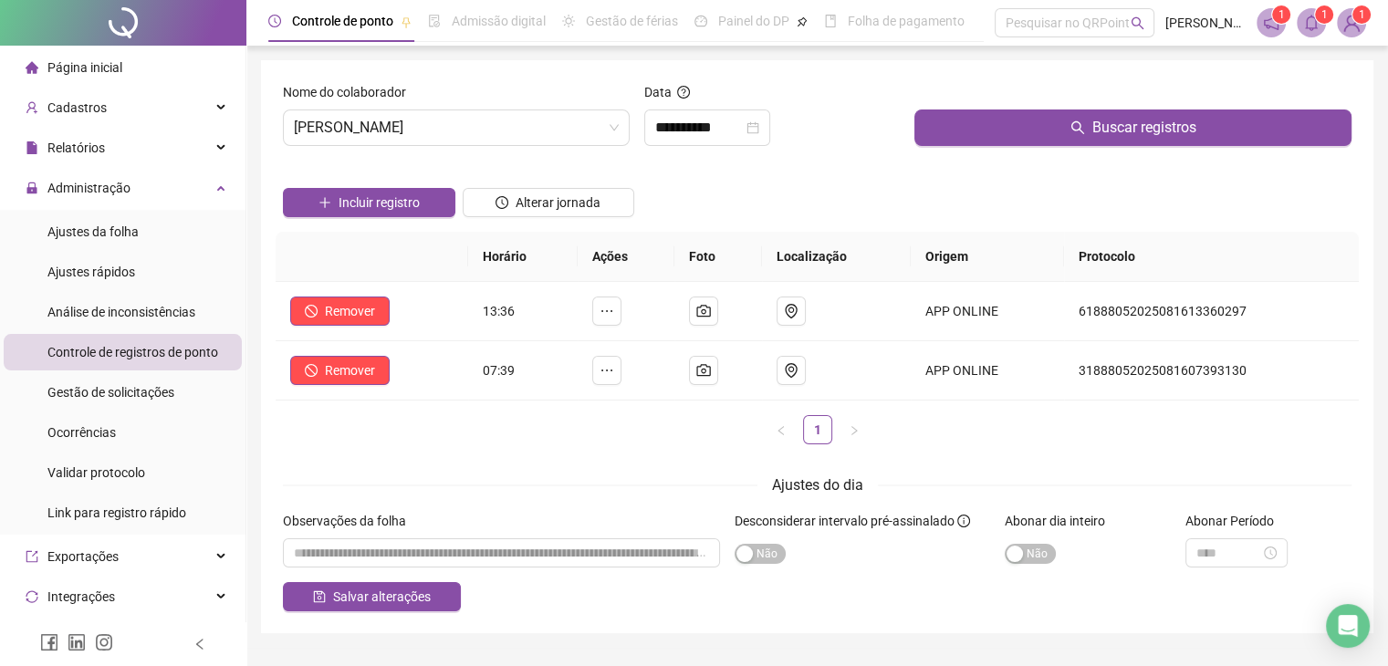
click at [383, 182] on div at bounding box center [369, 174] width 172 height 27
click at [376, 209] on span "Incluir registro" at bounding box center [378, 202] width 81 height 20
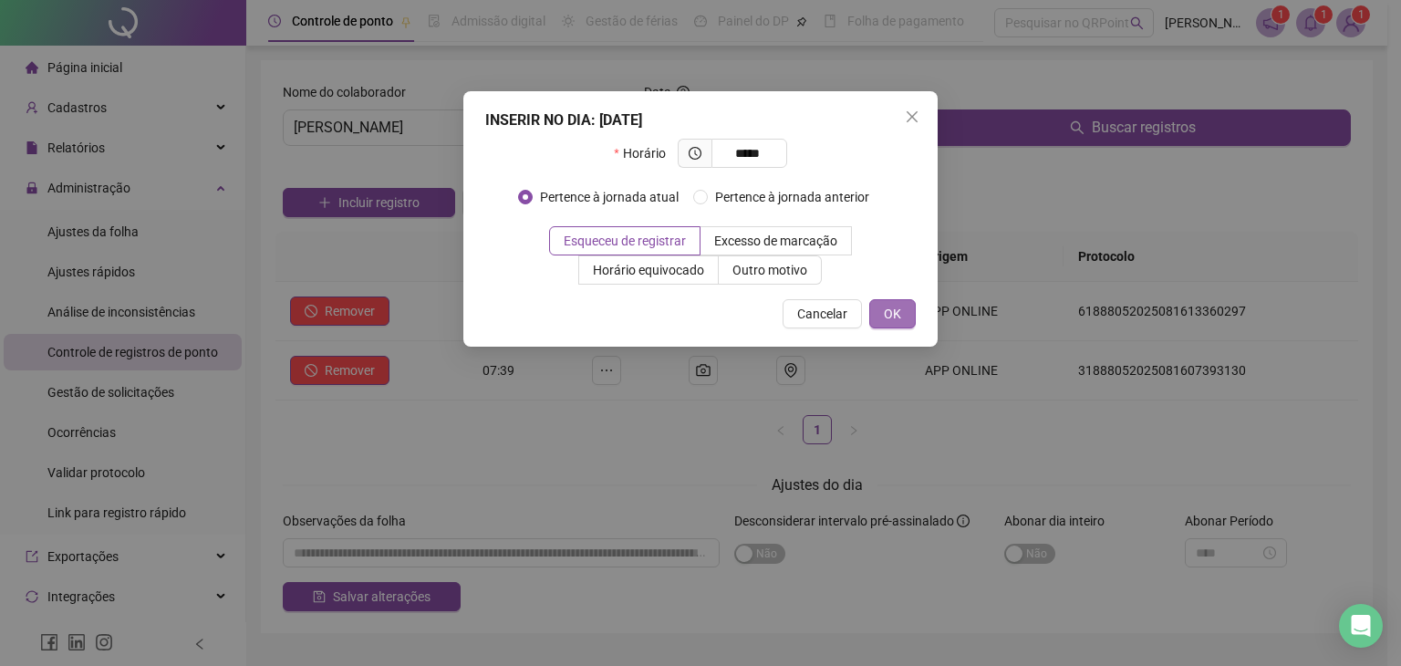
type input "*****"
click at [898, 317] on span "OK" at bounding box center [892, 314] width 17 height 20
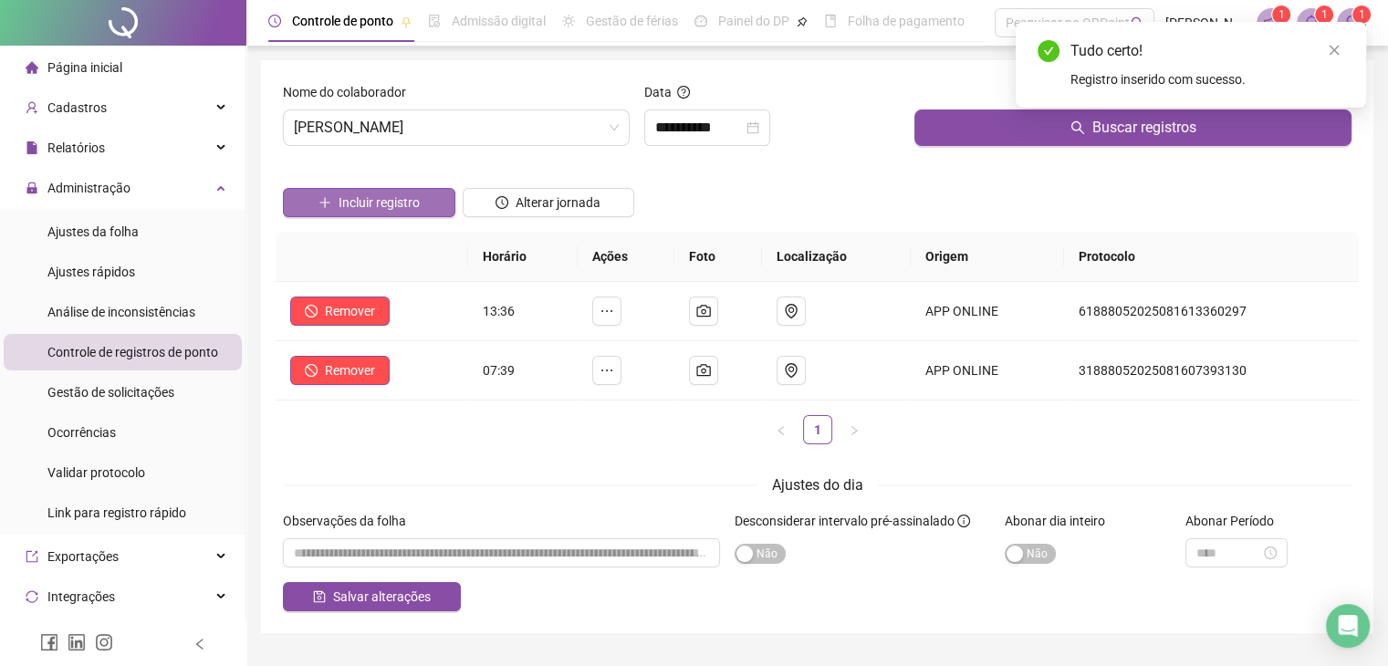
click at [396, 209] on span "Incluir registro" at bounding box center [378, 202] width 81 height 20
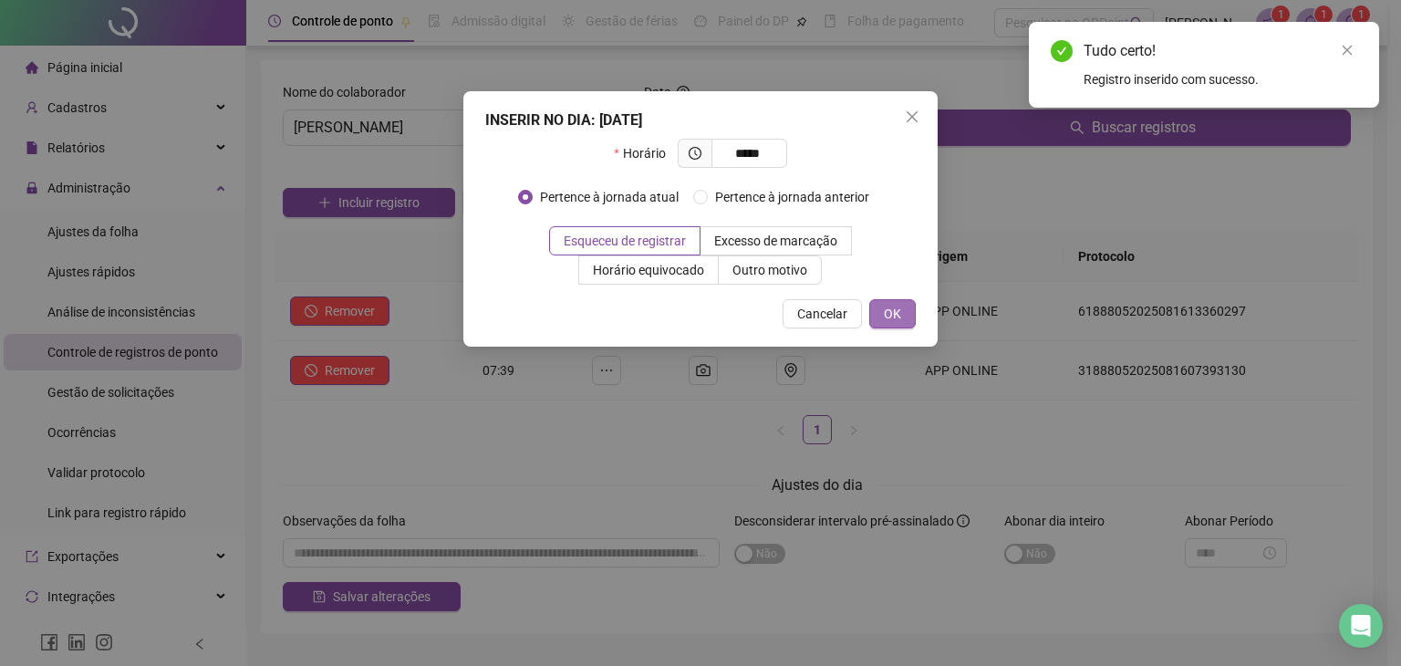
type input "*****"
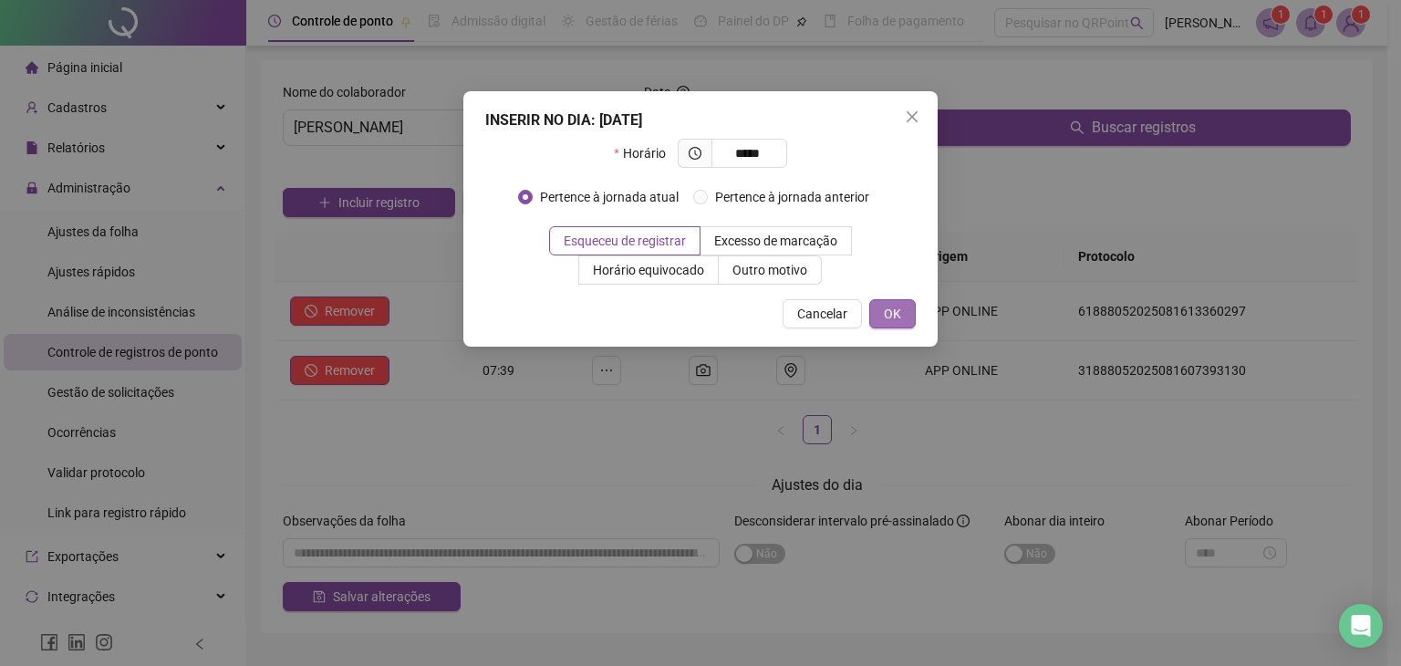
click at [887, 327] on button "OK" at bounding box center [892, 313] width 47 height 29
